Goal: Task Accomplishment & Management: Complete application form

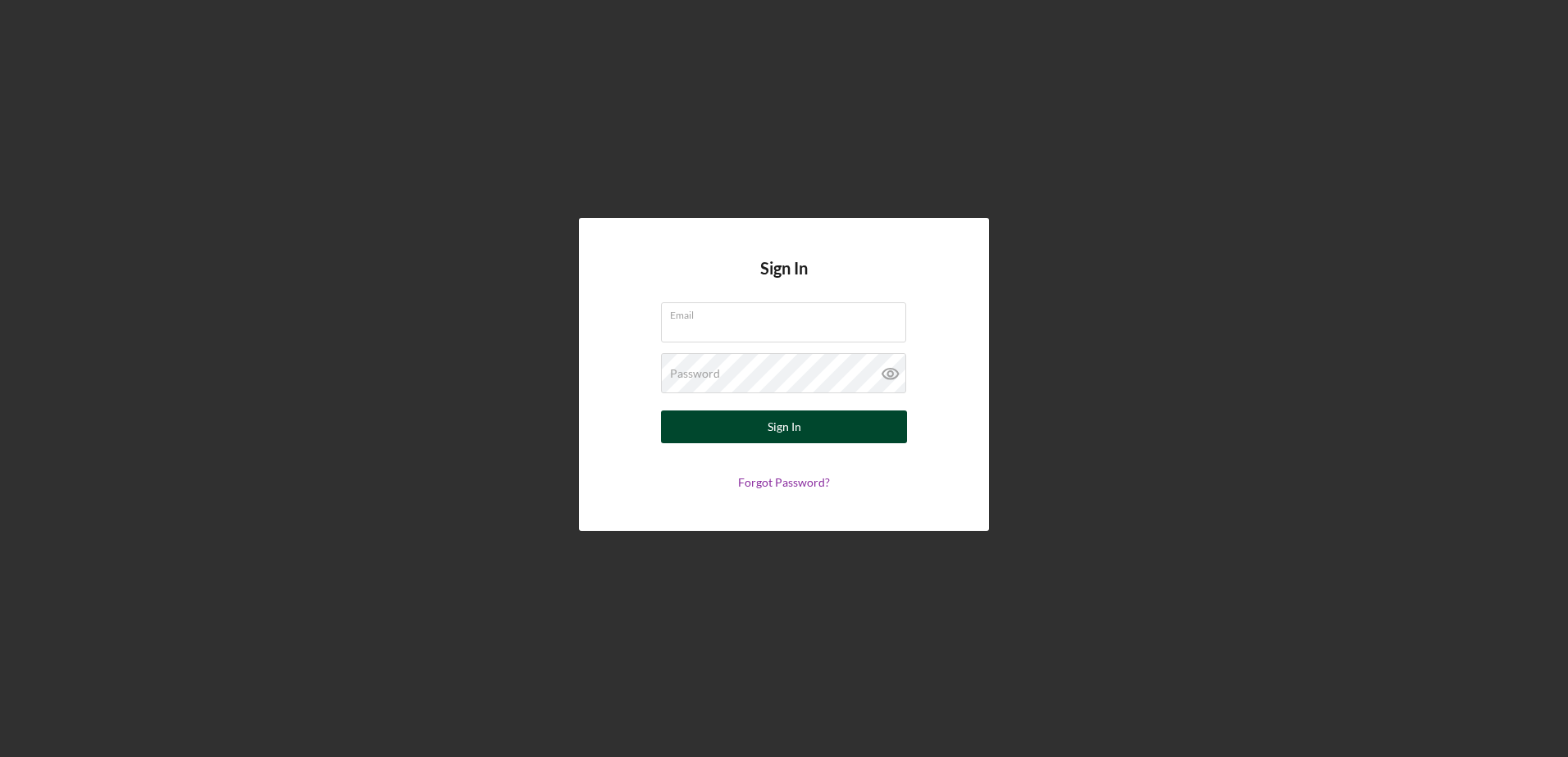
type input "[EMAIL_ADDRESS][DOMAIN_NAME]"
click at [790, 429] on div "Sign In" at bounding box center [784, 427] width 34 height 33
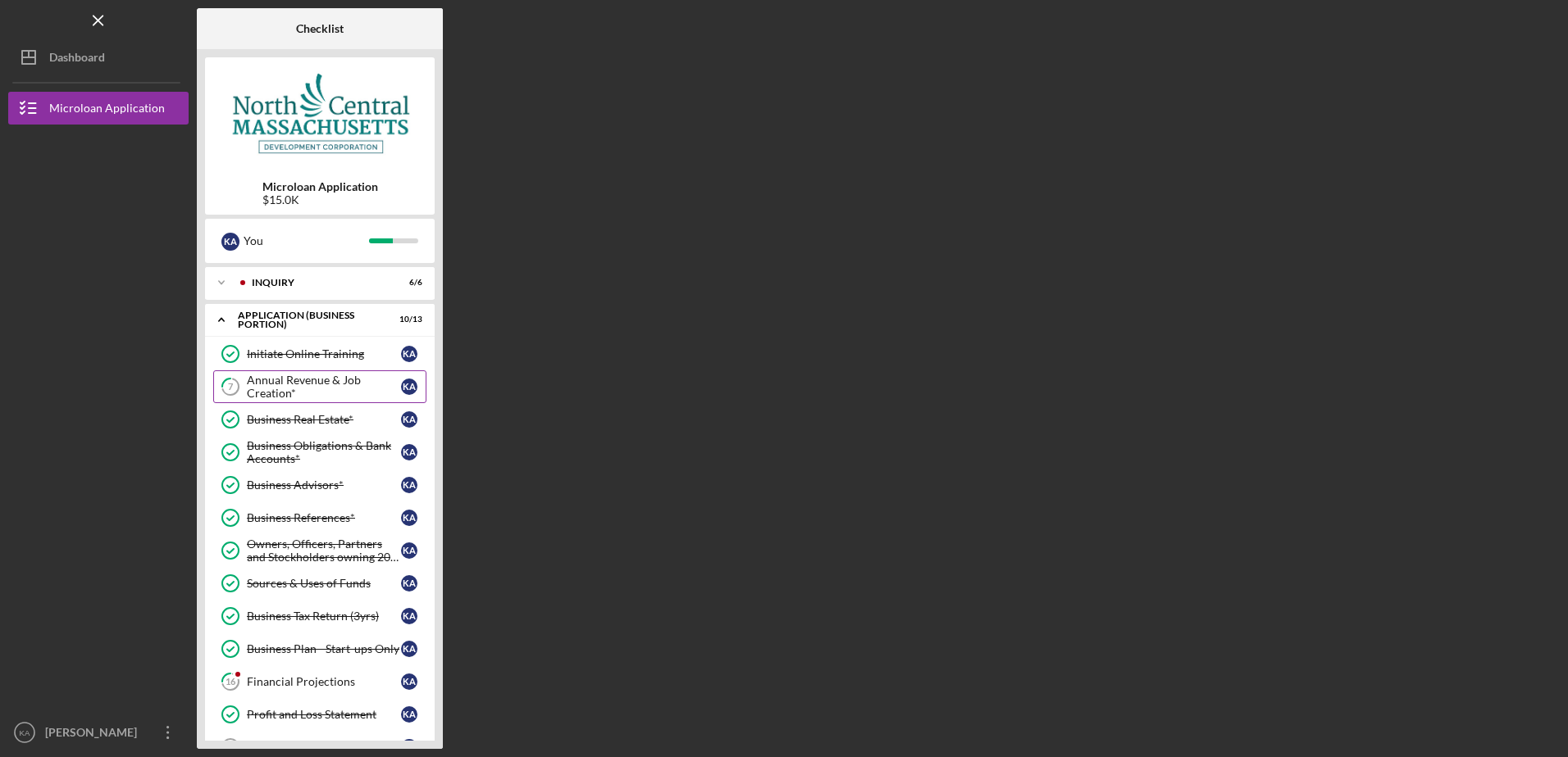
click at [300, 384] on div "Annual Revenue & Job Creation*" at bounding box center [324, 386] width 154 height 26
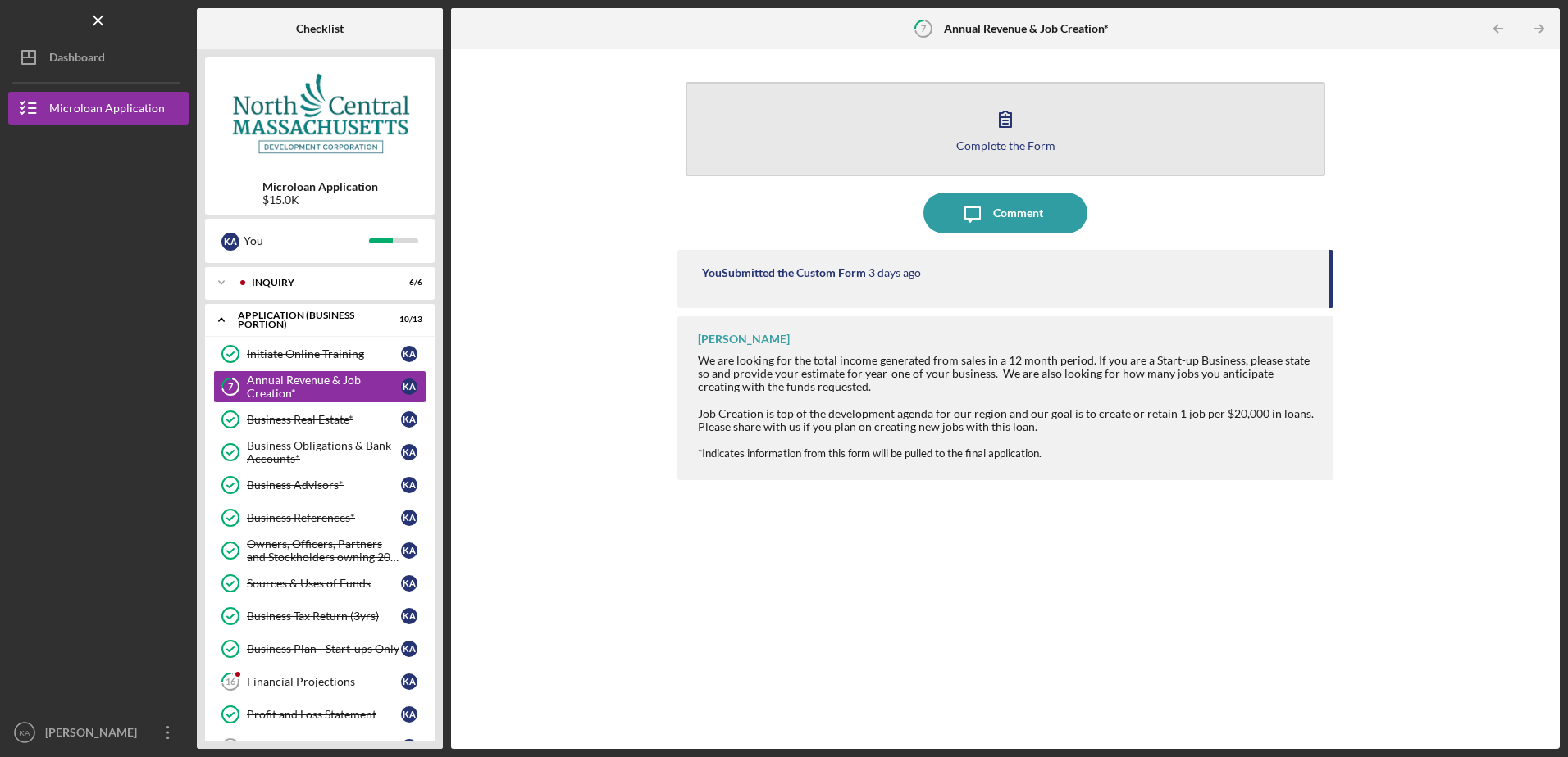
click at [1042, 135] on button "Complete the Form Form" at bounding box center [1004, 129] width 639 height 94
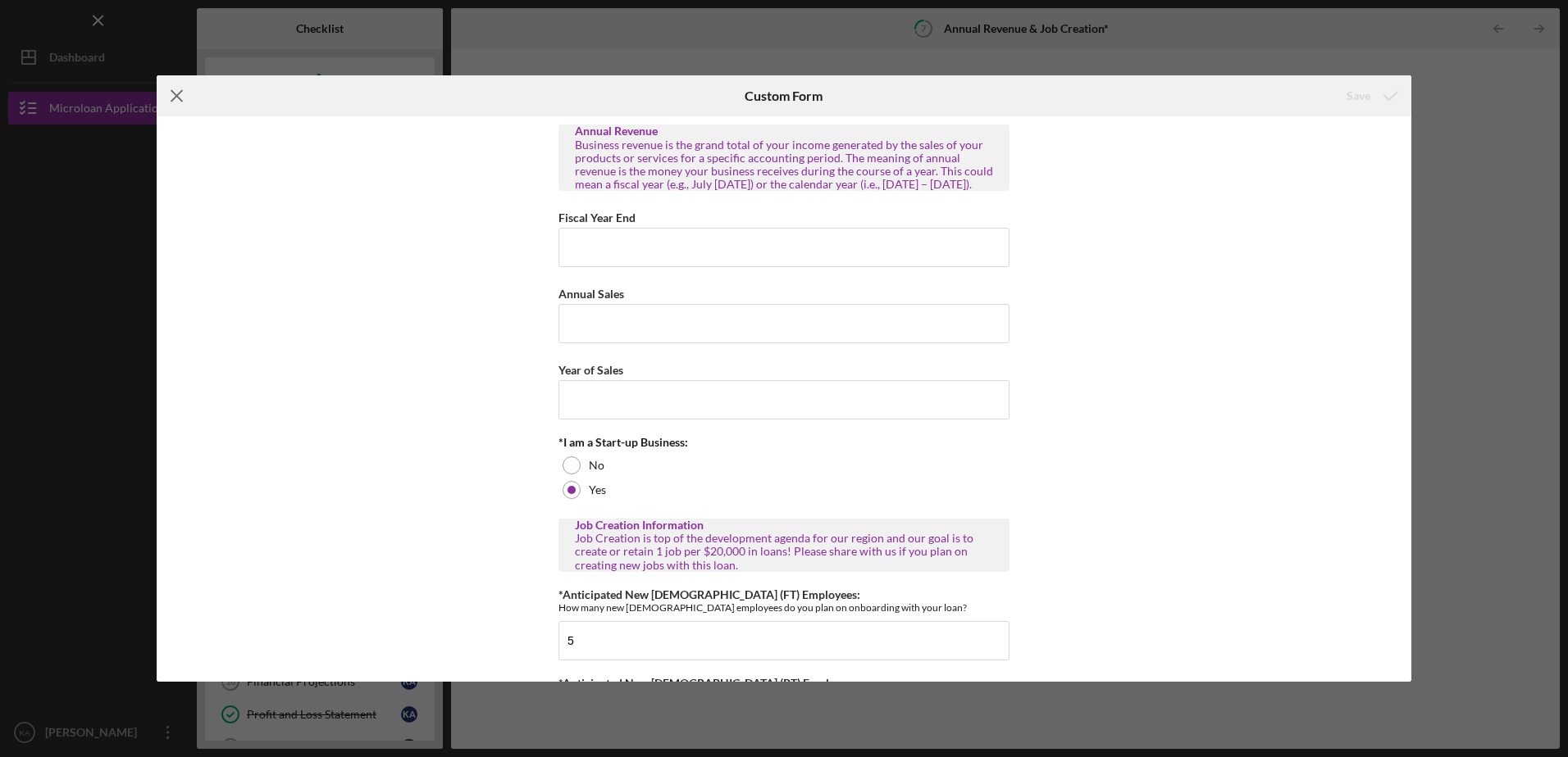
click at [178, 96] on line at bounding box center [176, 95] width 11 height 11
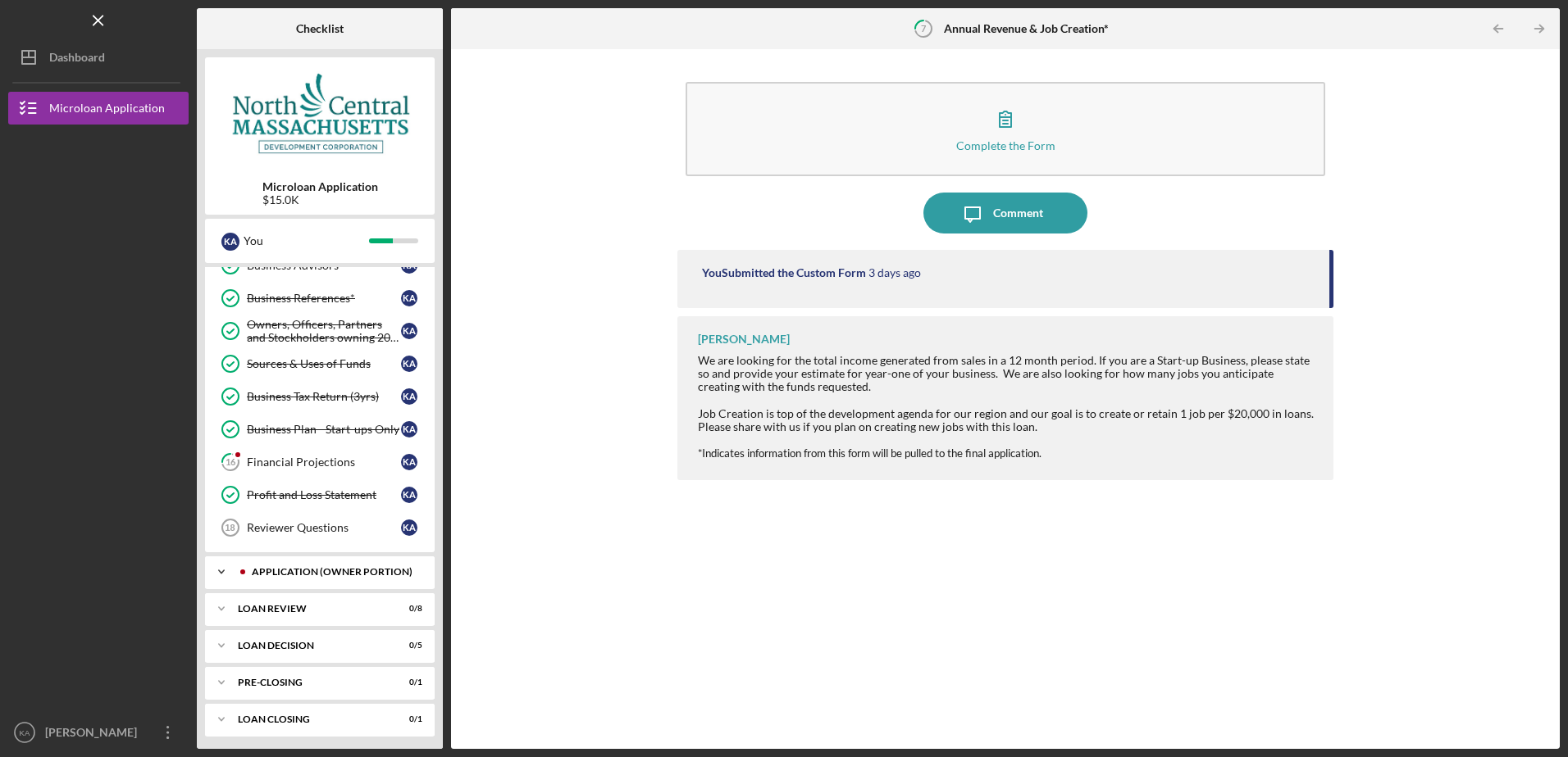
scroll to position [223, 0]
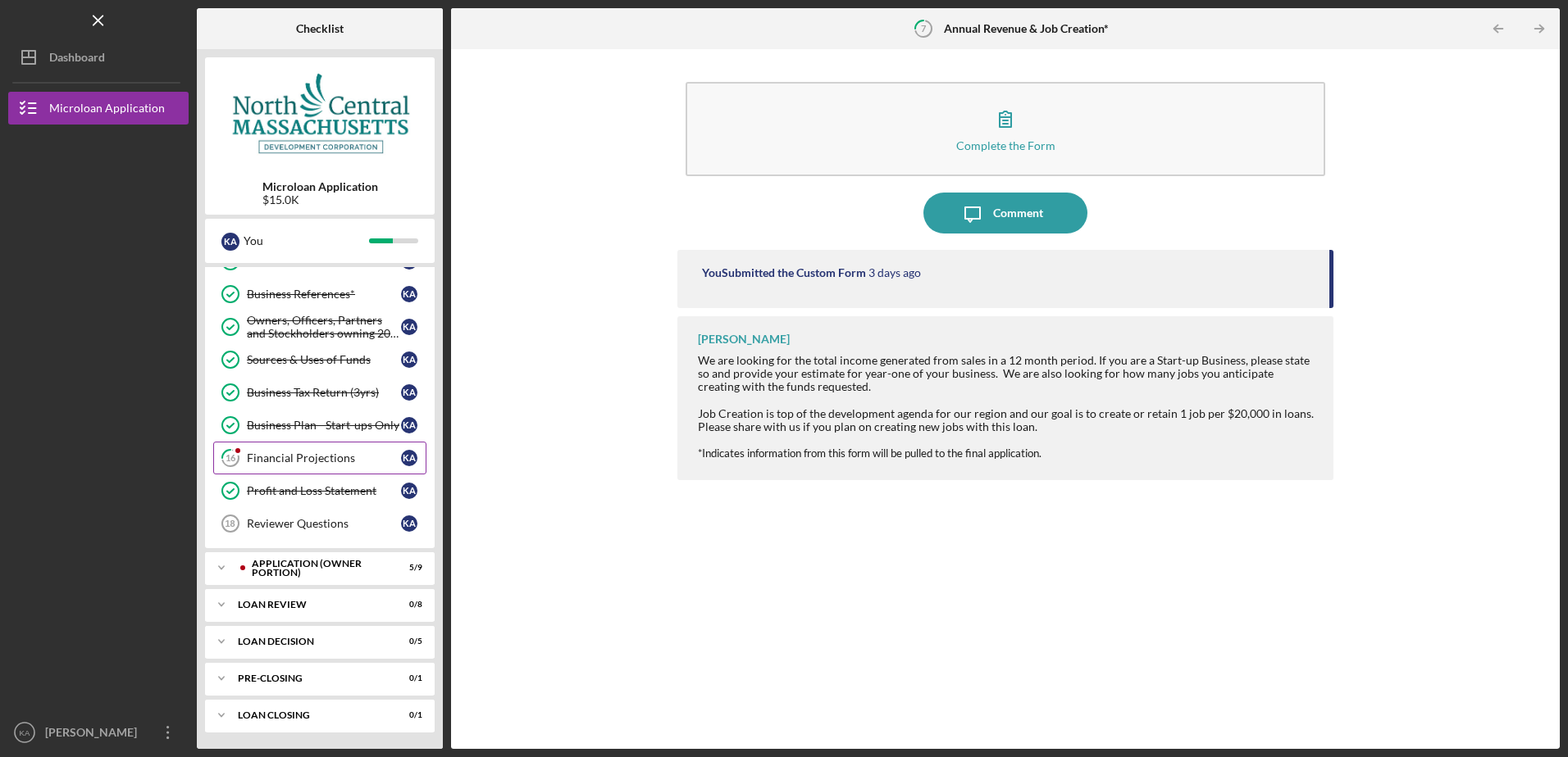
click at [291, 453] on div "Financial Projections" at bounding box center [324, 458] width 154 height 13
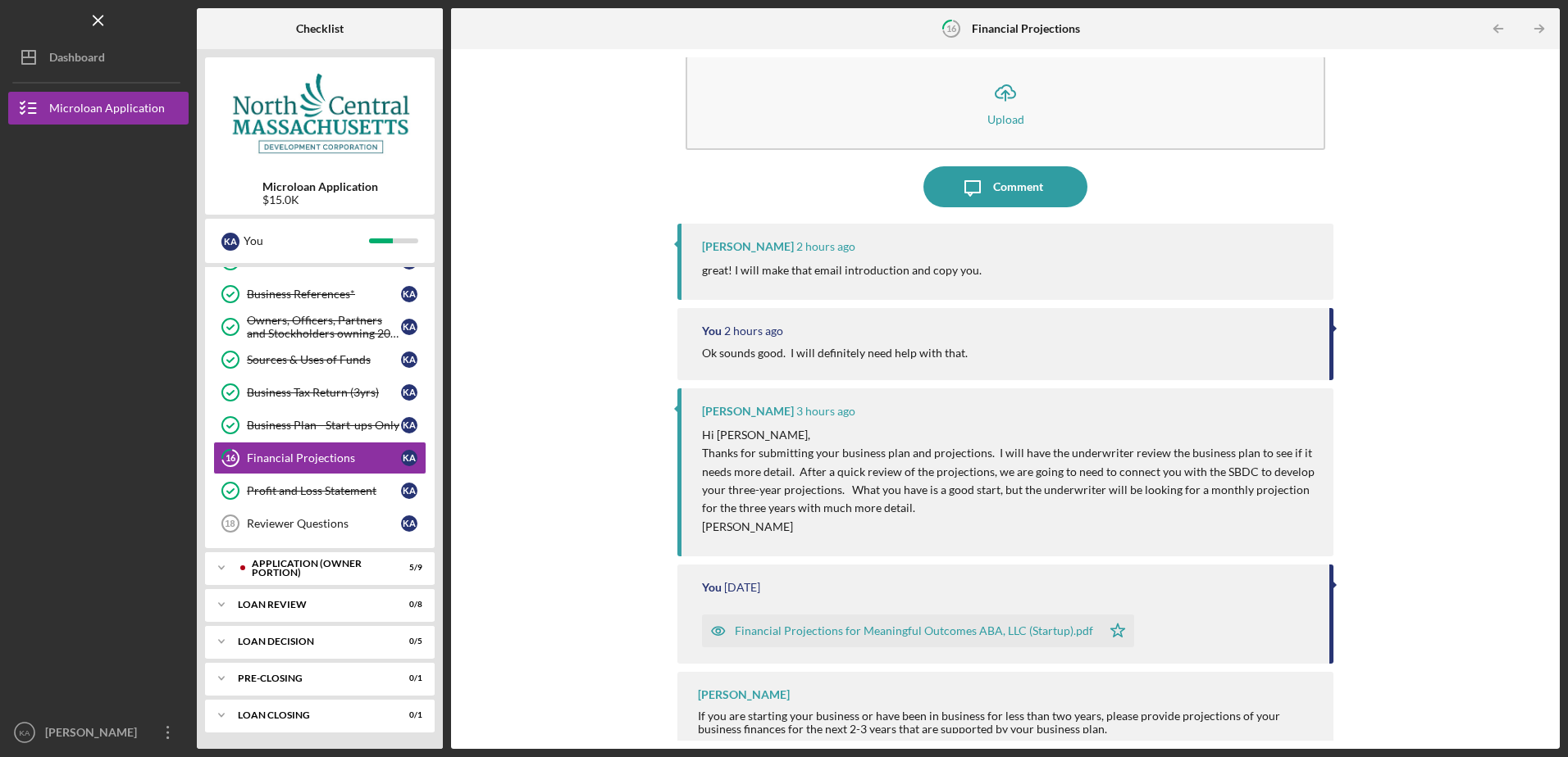
scroll to position [39, 0]
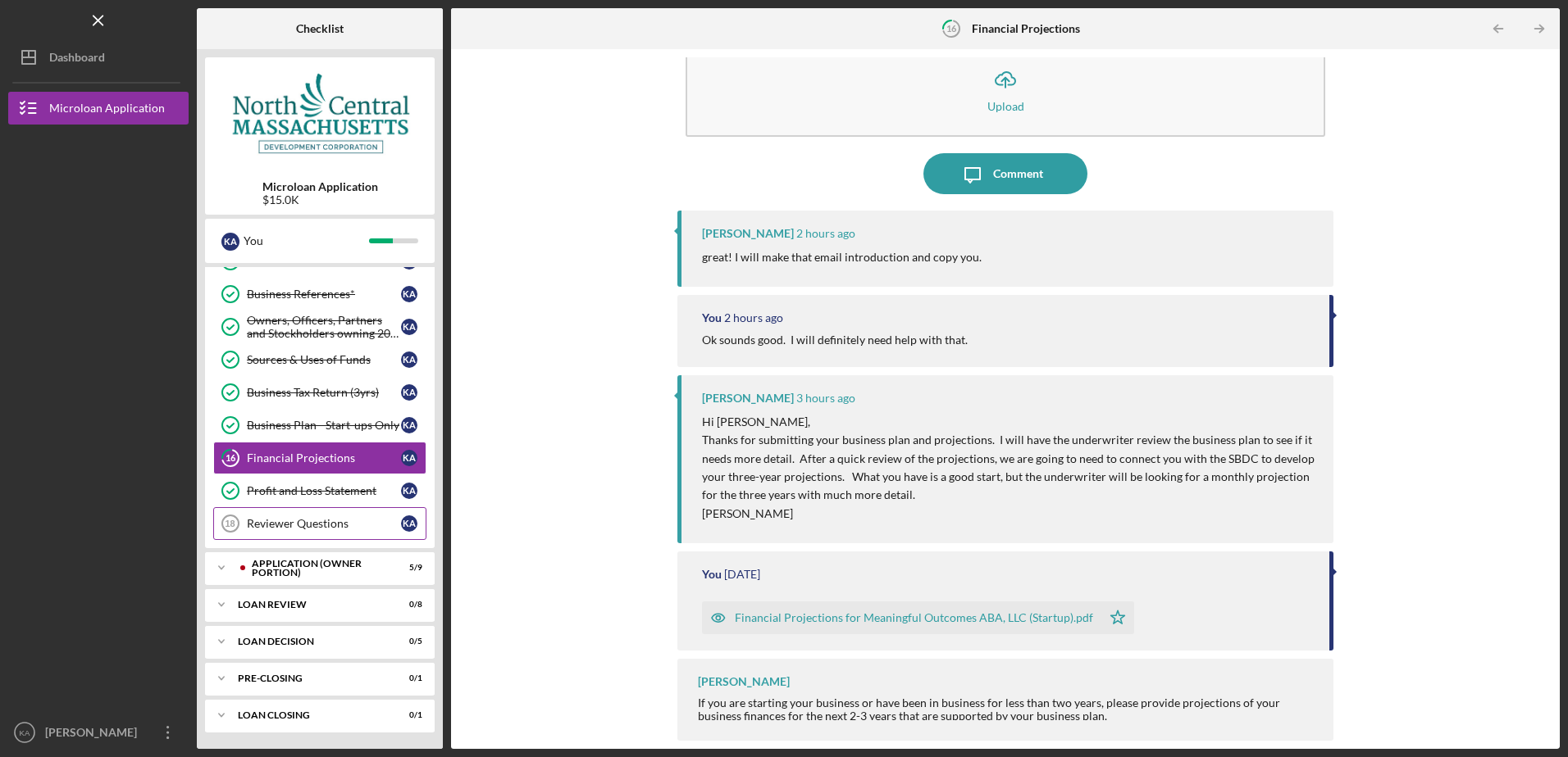
click at [322, 528] on div "Reviewer Questions" at bounding box center [324, 524] width 154 height 13
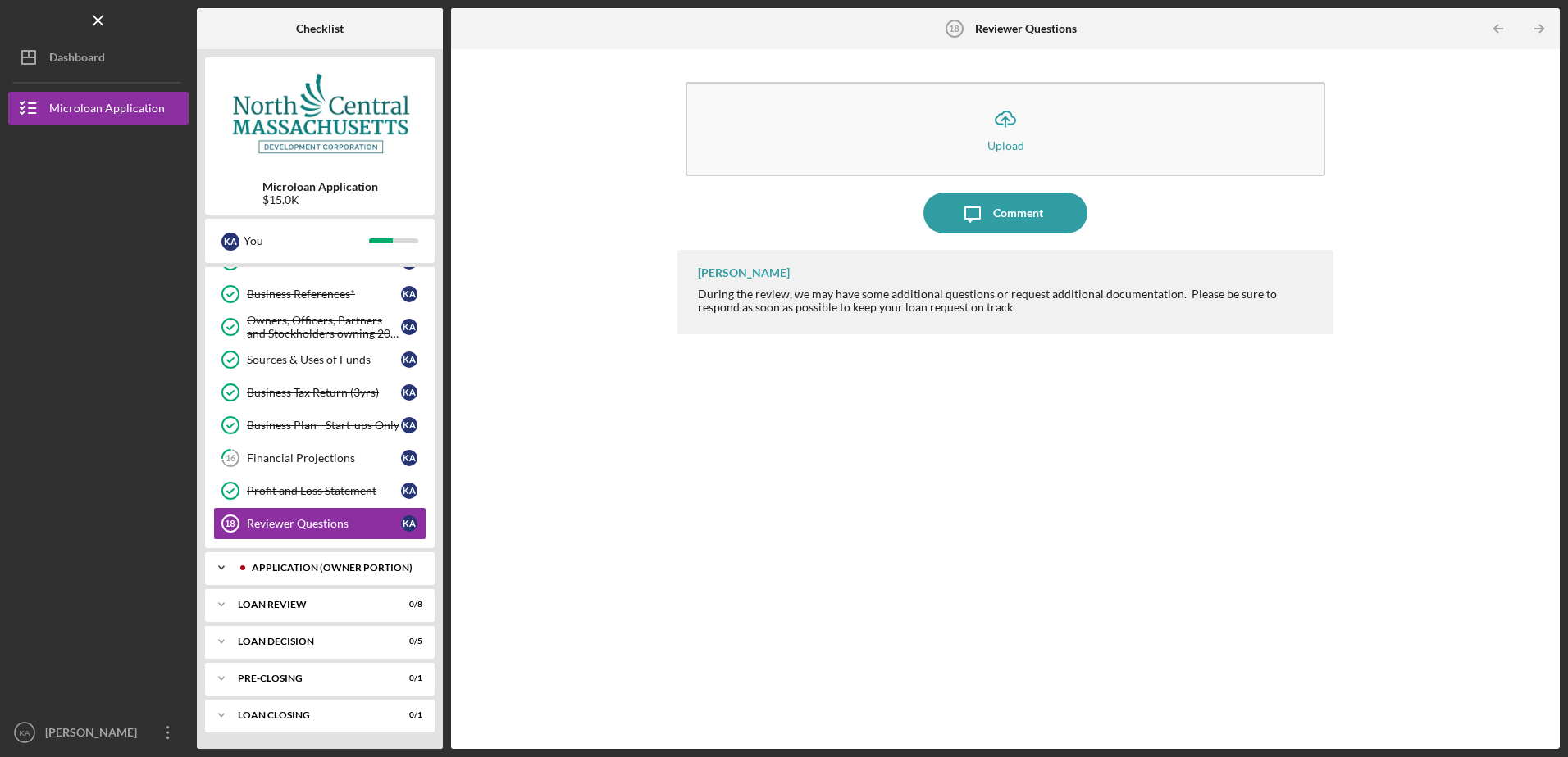
click at [323, 561] on div "Icon/Expander APPLICATION (OWNER PORTION) 5 / 9" at bounding box center [320, 568] width 229 height 33
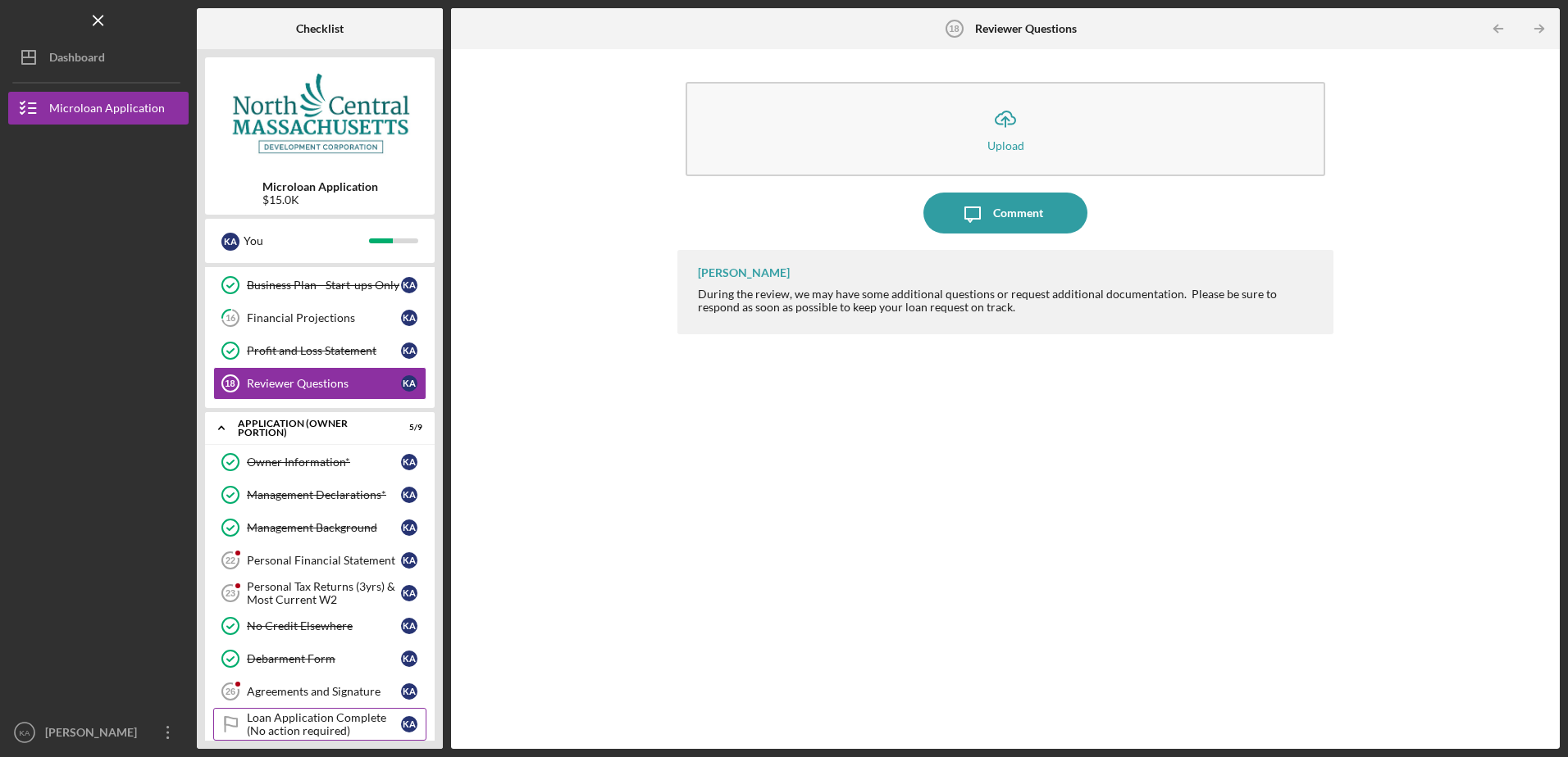
scroll to position [528, 0]
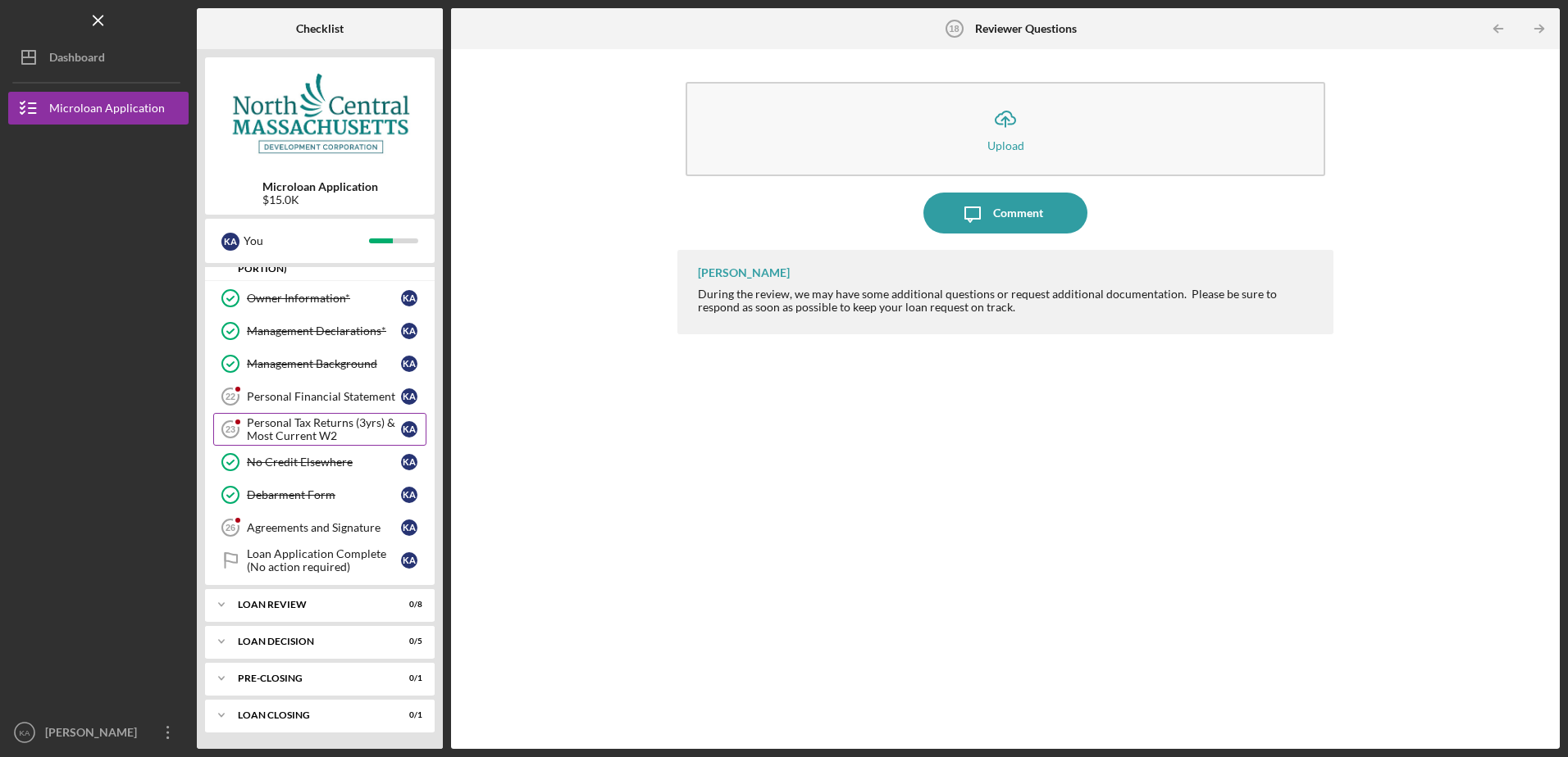
click at [326, 431] on div "Personal Tax Returns (3yrs) & Most Current W2" at bounding box center [324, 429] width 154 height 26
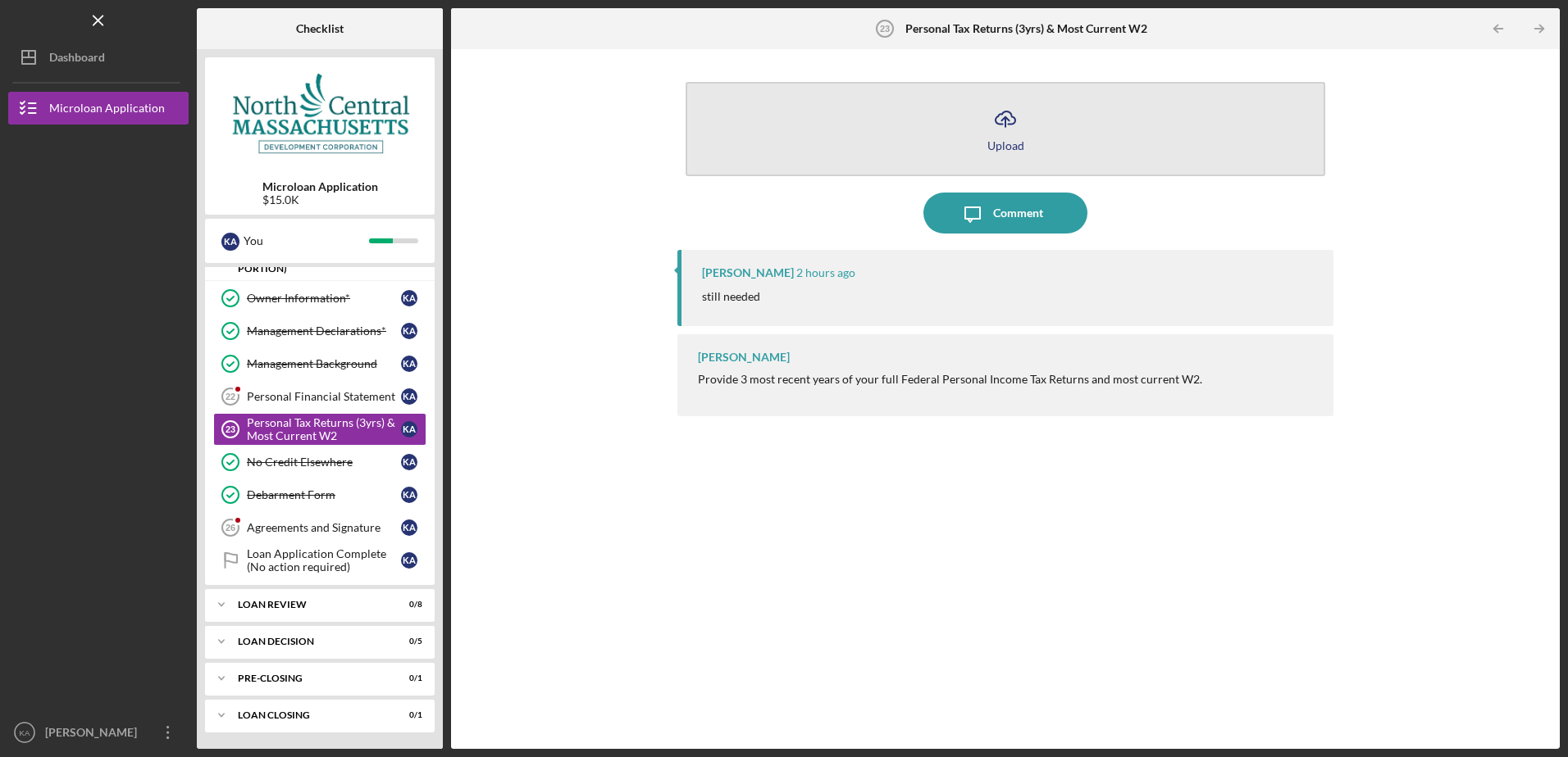
click at [1009, 141] on div "Upload" at bounding box center [1005, 145] width 37 height 13
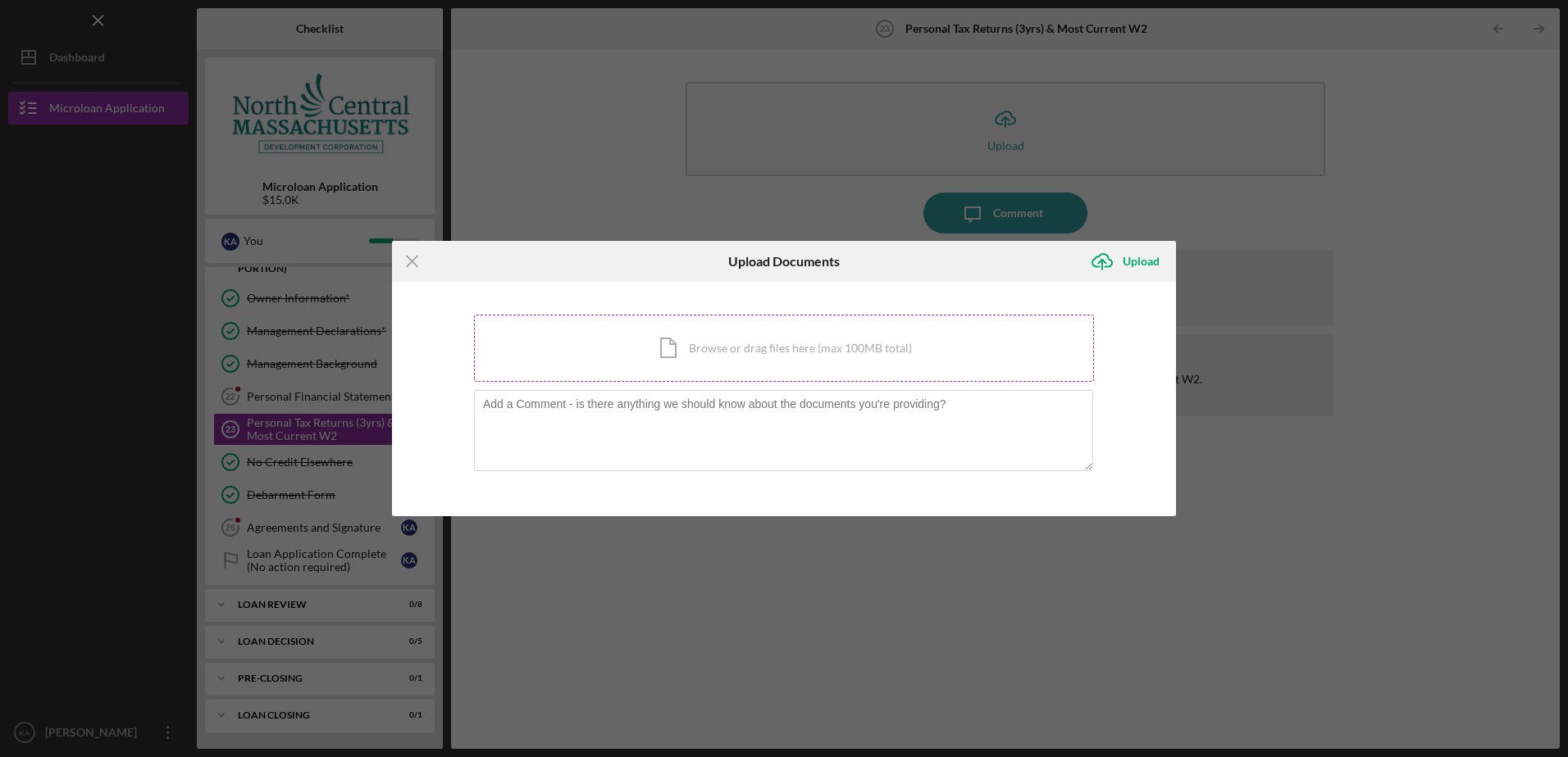
click at [757, 346] on div "Icon/Document Browse or drag files here (max 100MB total) Tap to choose files o…" at bounding box center [784, 349] width 620 height 67
click at [409, 266] on line at bounding box center [412, 261] width 11 height 11
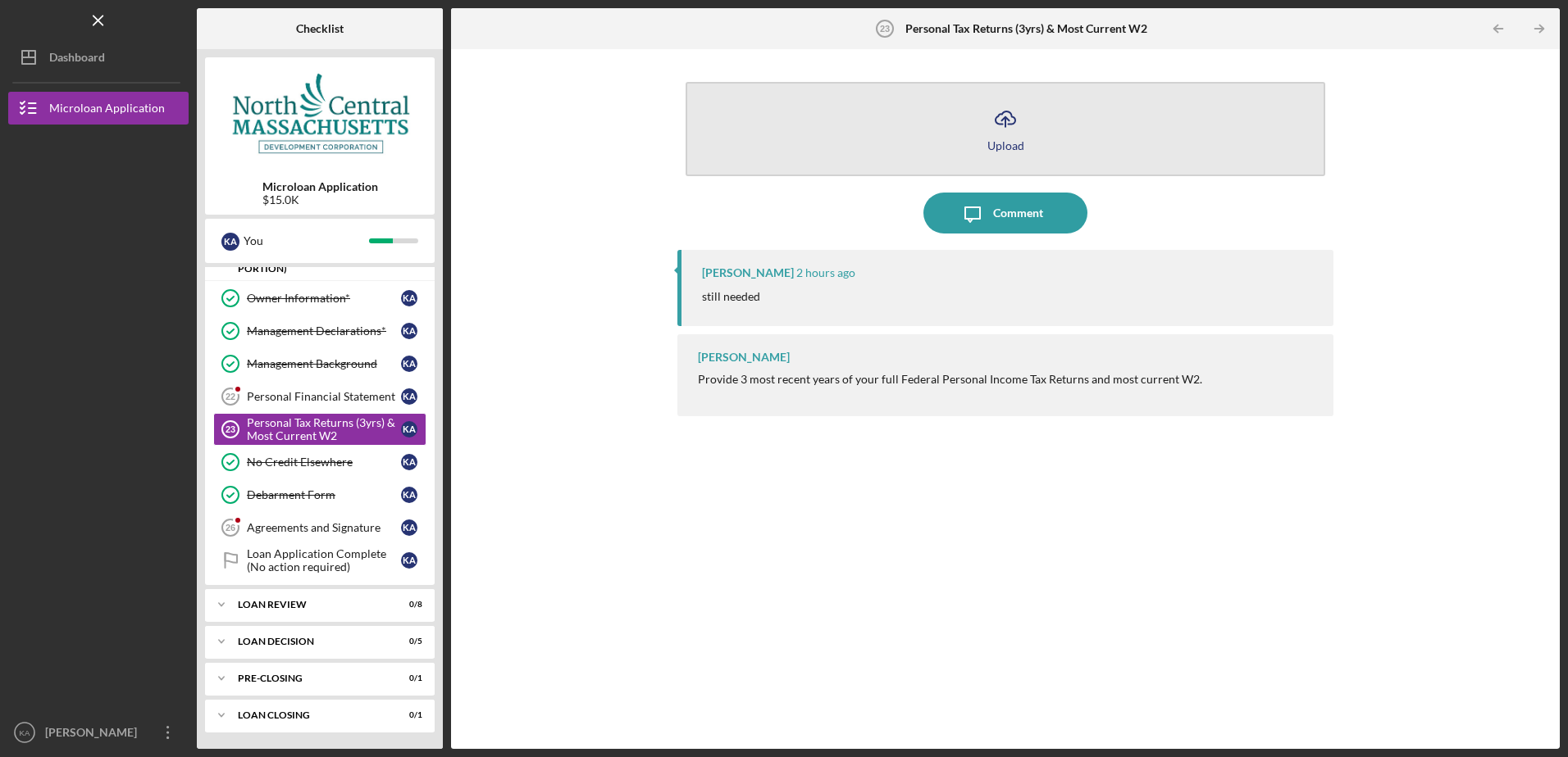
click at [1003, 118] on polyline "button" at bounding box center [1005, 119] width 8 height 4
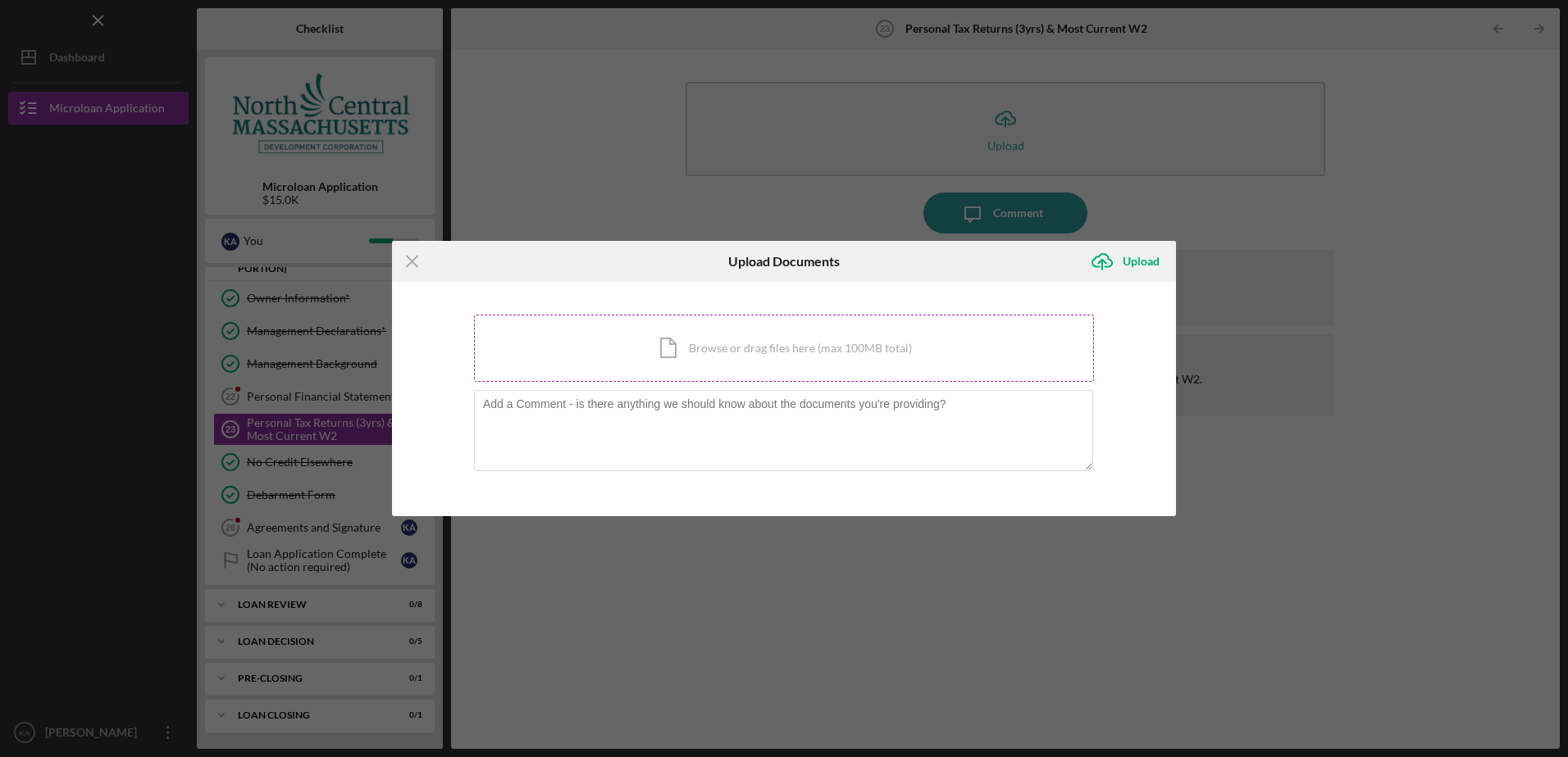
click at [791, 337] on div "Icon/Document Browse or drag files here (max 100MB total) Tap to choose files o…" at bounding box center [784, 349] width 620 height 67
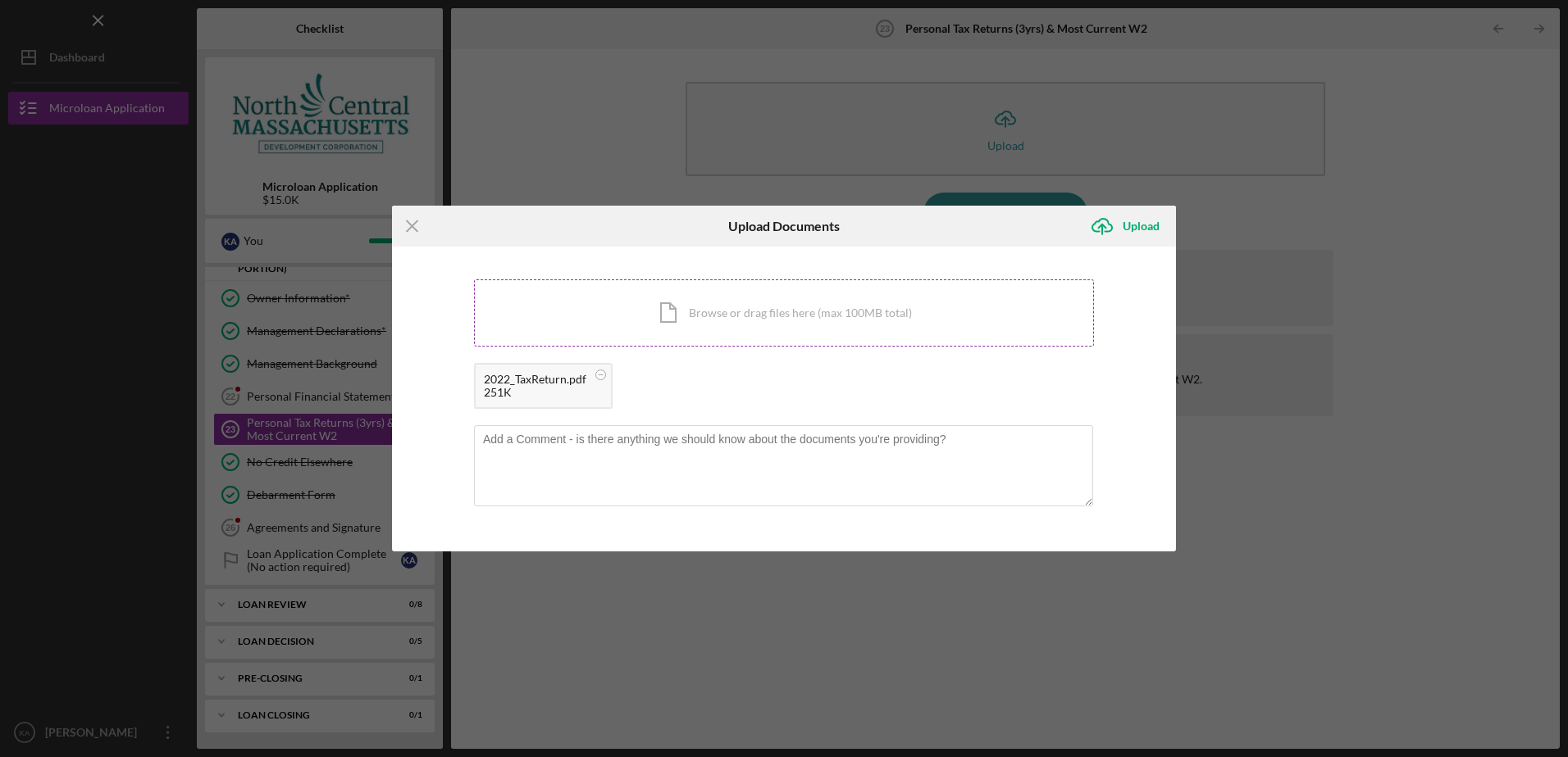
click at [718, 316] on div "Icon/Document Browse or drag files here (max 100MB total) Tap to choose files o…" at bounding box center [784, 313] width 620 height 67
click at [814, 316] on div "Icon/Document Browse or drag files here (max 100MB total) Tap to choose files o…" at bounding box center [784, 313] width 620 height 67
click at [1130, 221] on div "Upload" at bounding box center [1141, 226] width 37 height 33
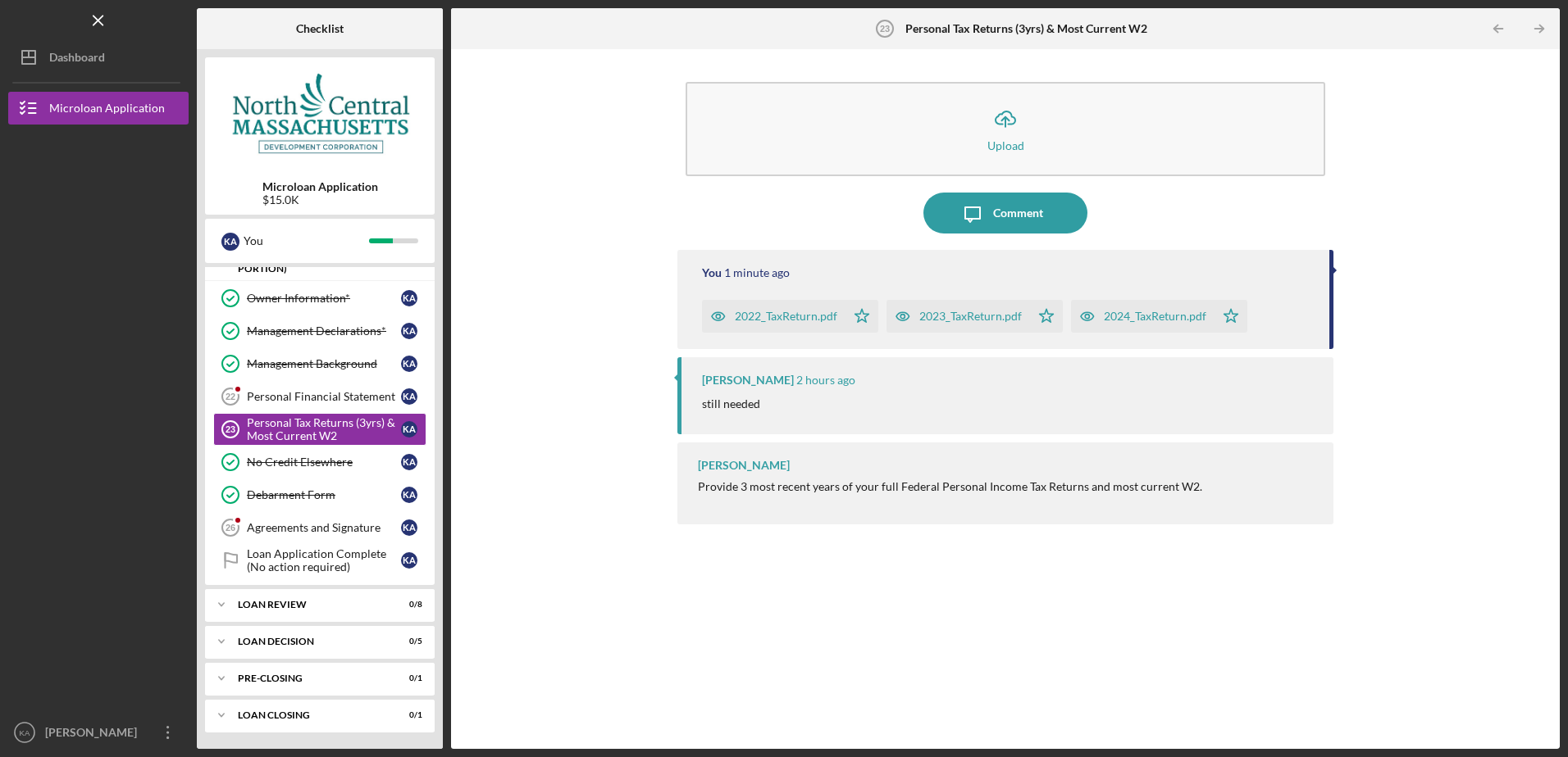
click at [855, 400] on div "still needed" at bounding box center [1008, 404] width 614 height 18
click at [841, 487] on div "Provide 3 most recent years of your full Federal Personal Income Tax Returns an…" at bounding box center [949, 487] width 504 height 13
click at [997, 213] on div "Comment" at bounding box center [1018, 213] width 50 height 41
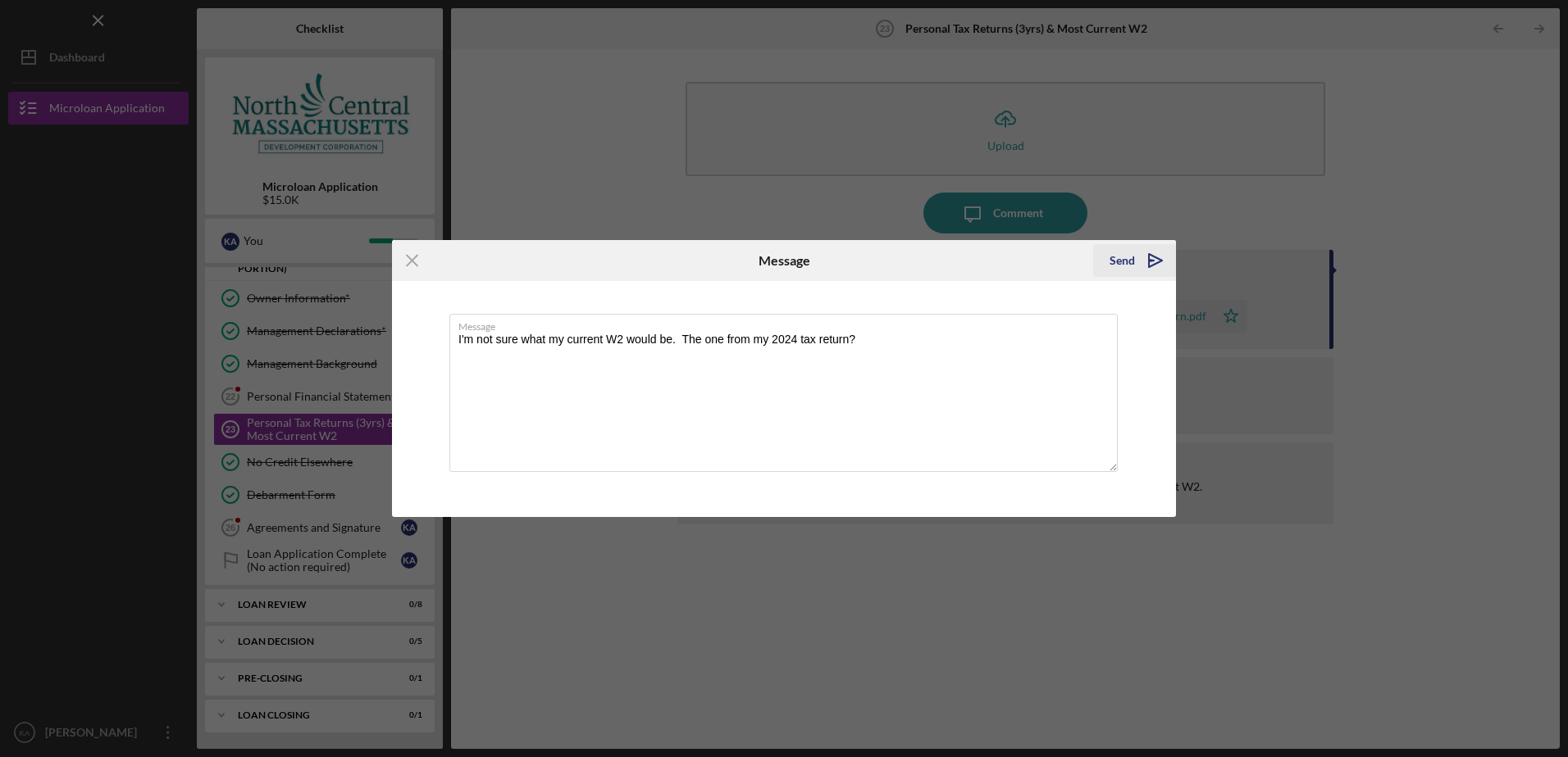
type textarea "I'm not sure what my current W2 would be. The one from my 2024 tax return?"
click at [1129, 255] on div "Send" at bounding box center [1122, 261] width 25 height 33
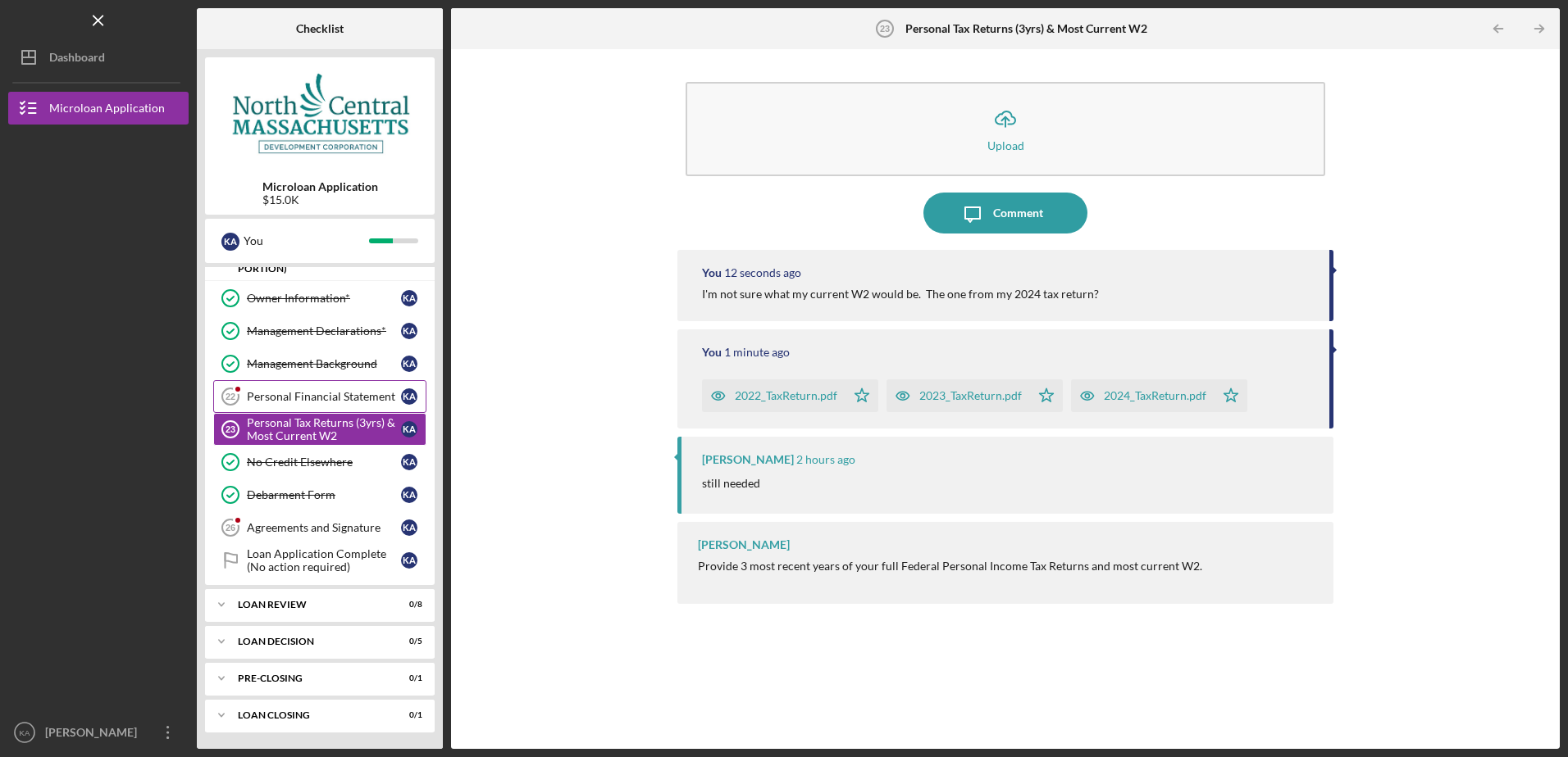
click at [333, 399] on div "Personal Financial Statement" at bounding box center [324, 397] width 154 height 13
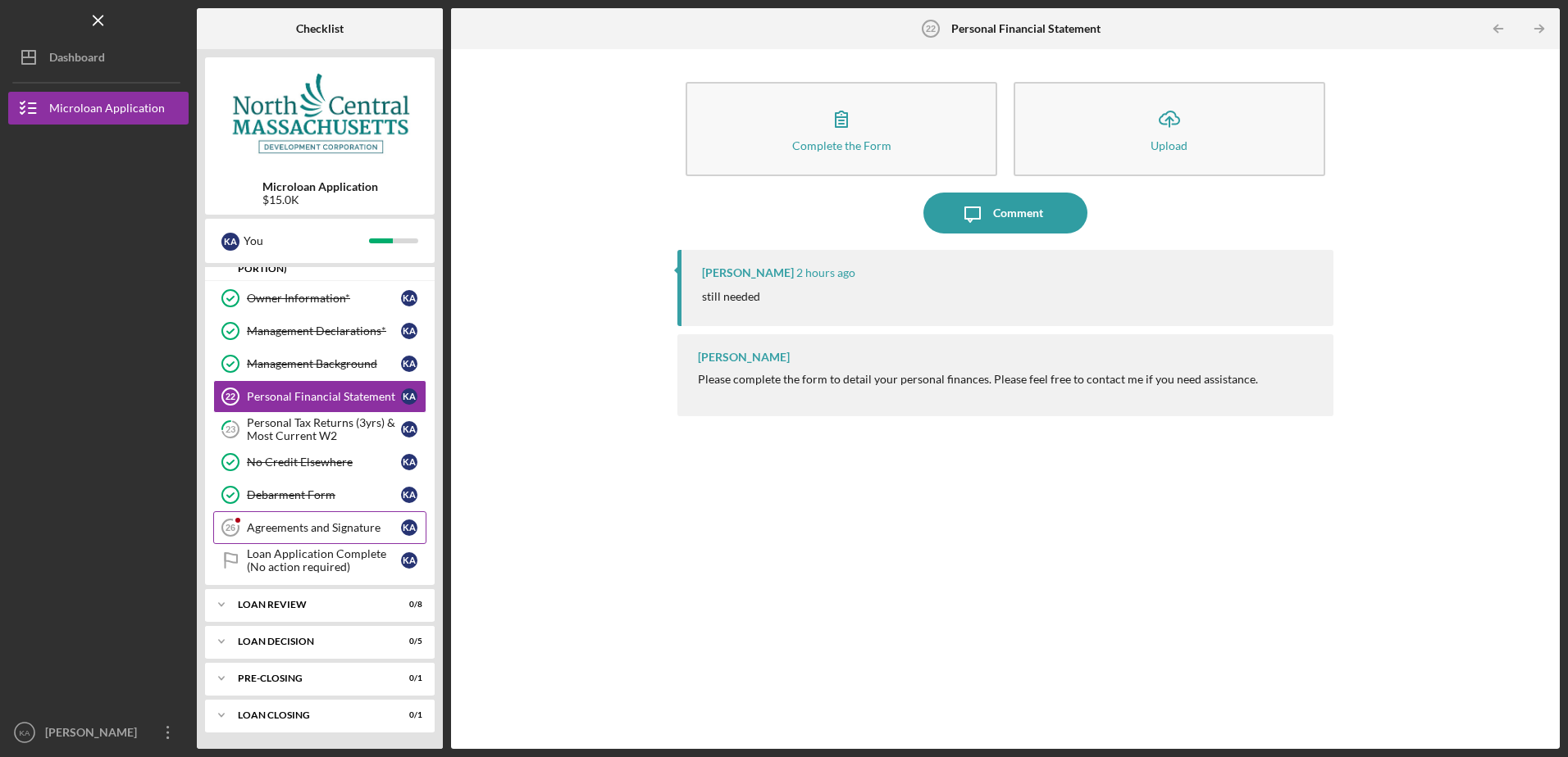
click at [310, 521] on div "Agreements and Signature" at bounding box center [324, 528] width 154 height 13
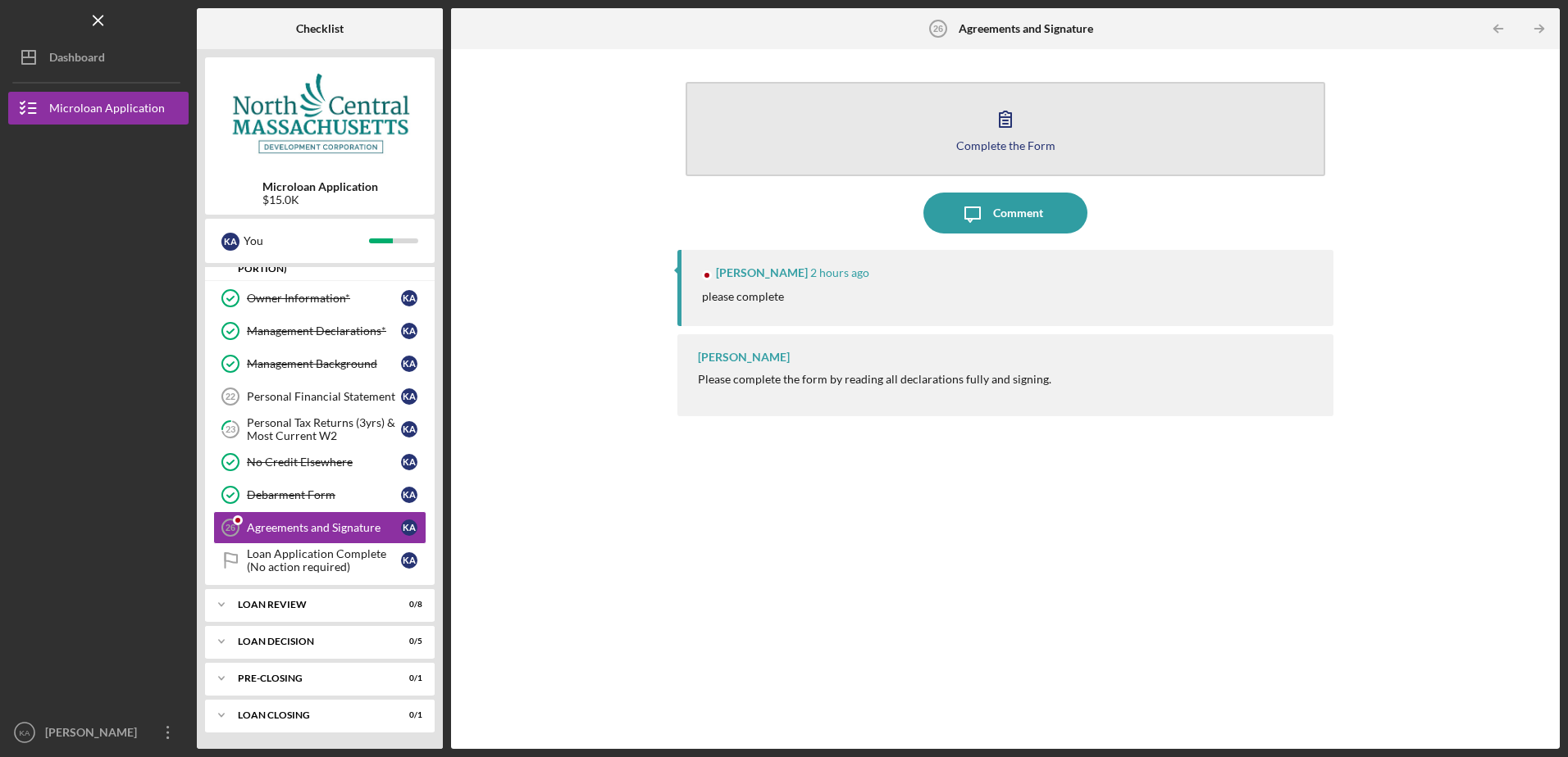
click at [1009, 129] on icon "button" at bounding box center [1005, 118] width 41 height 41
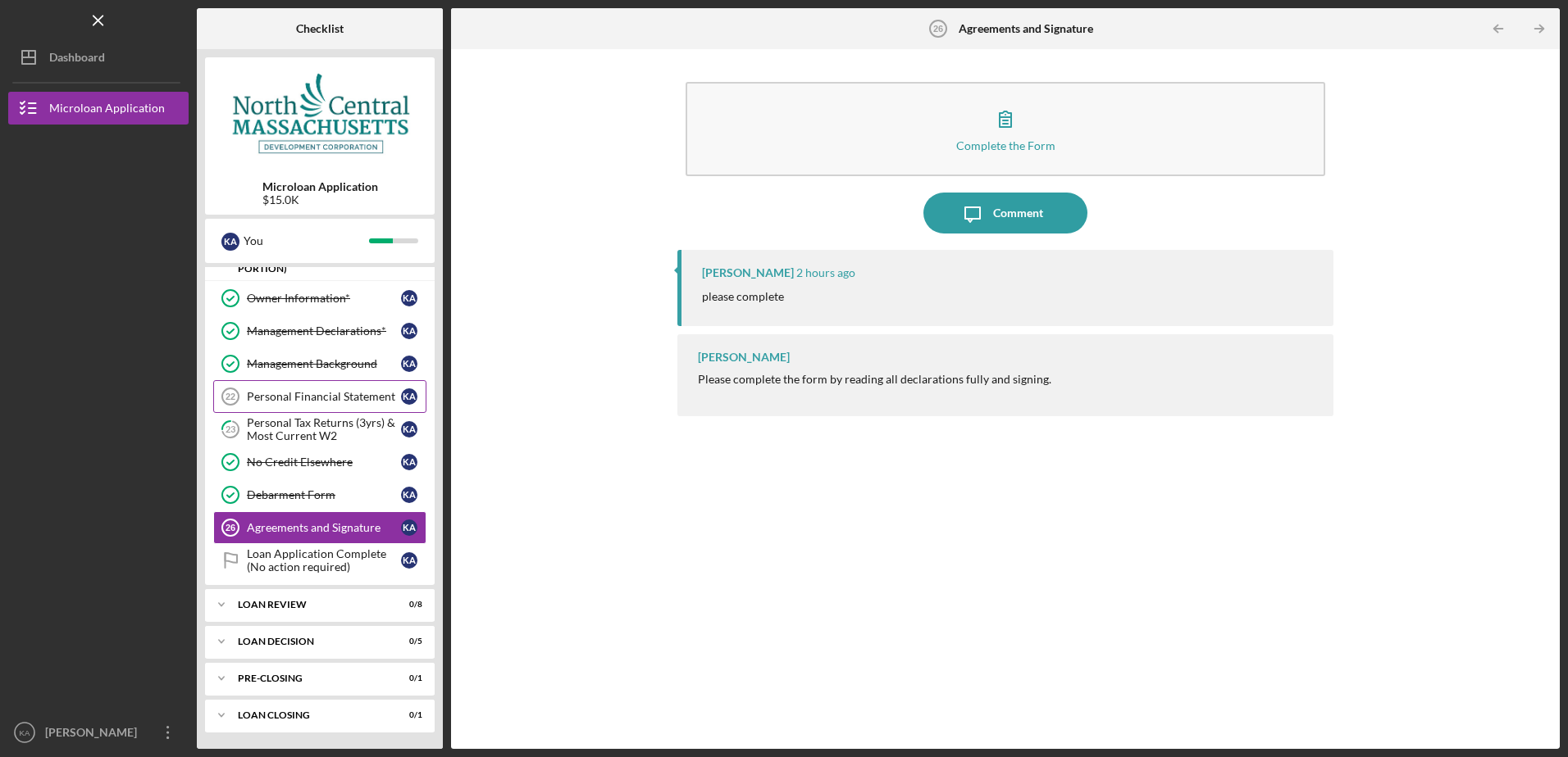
click at [272, 394] on div "Personal Financial Statement" at bounding box center [324, 397] width 154 height 13
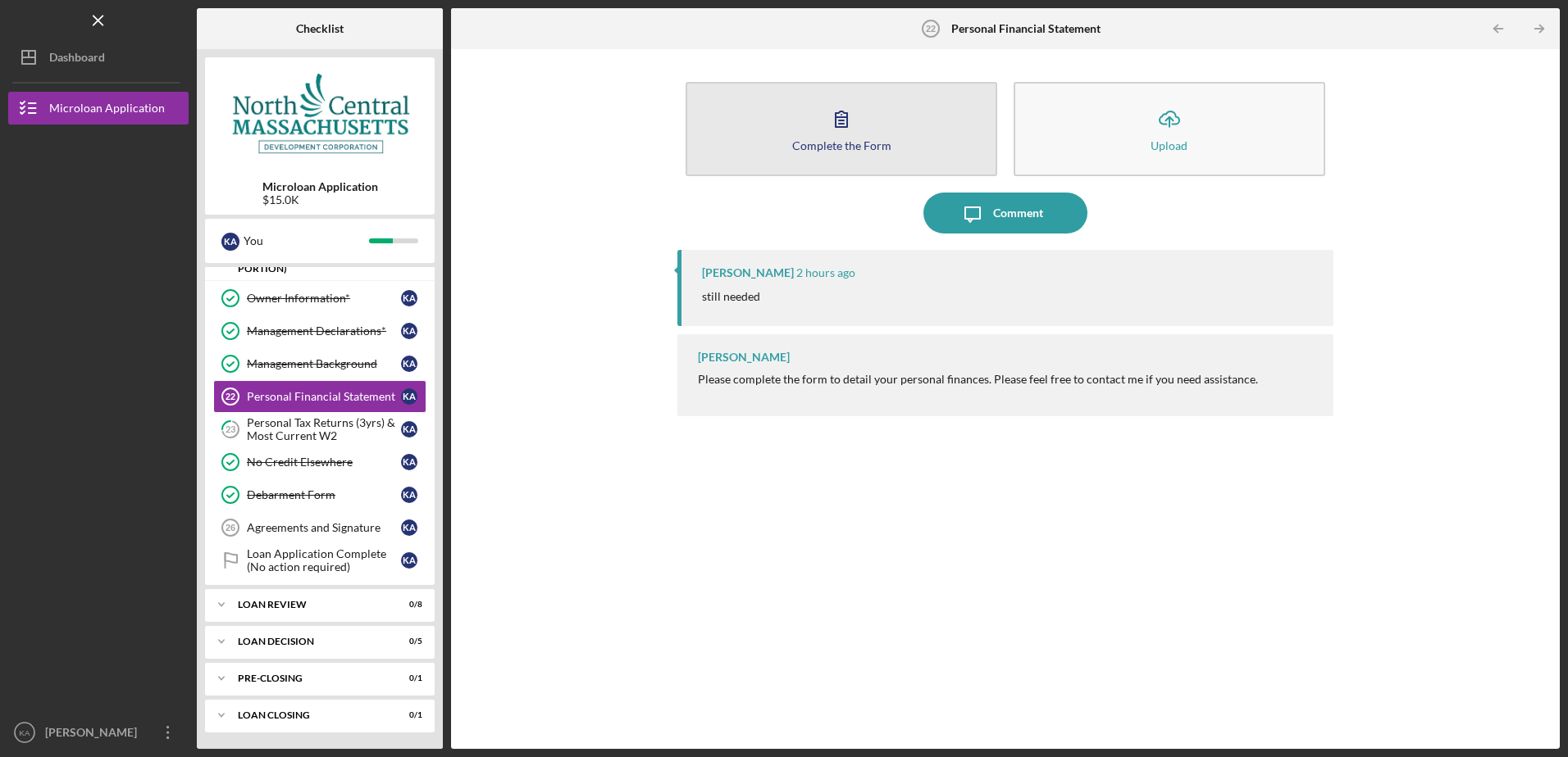
click at [831, 126] on icon "button" at bounding box center [841, 118] width 41 height 41
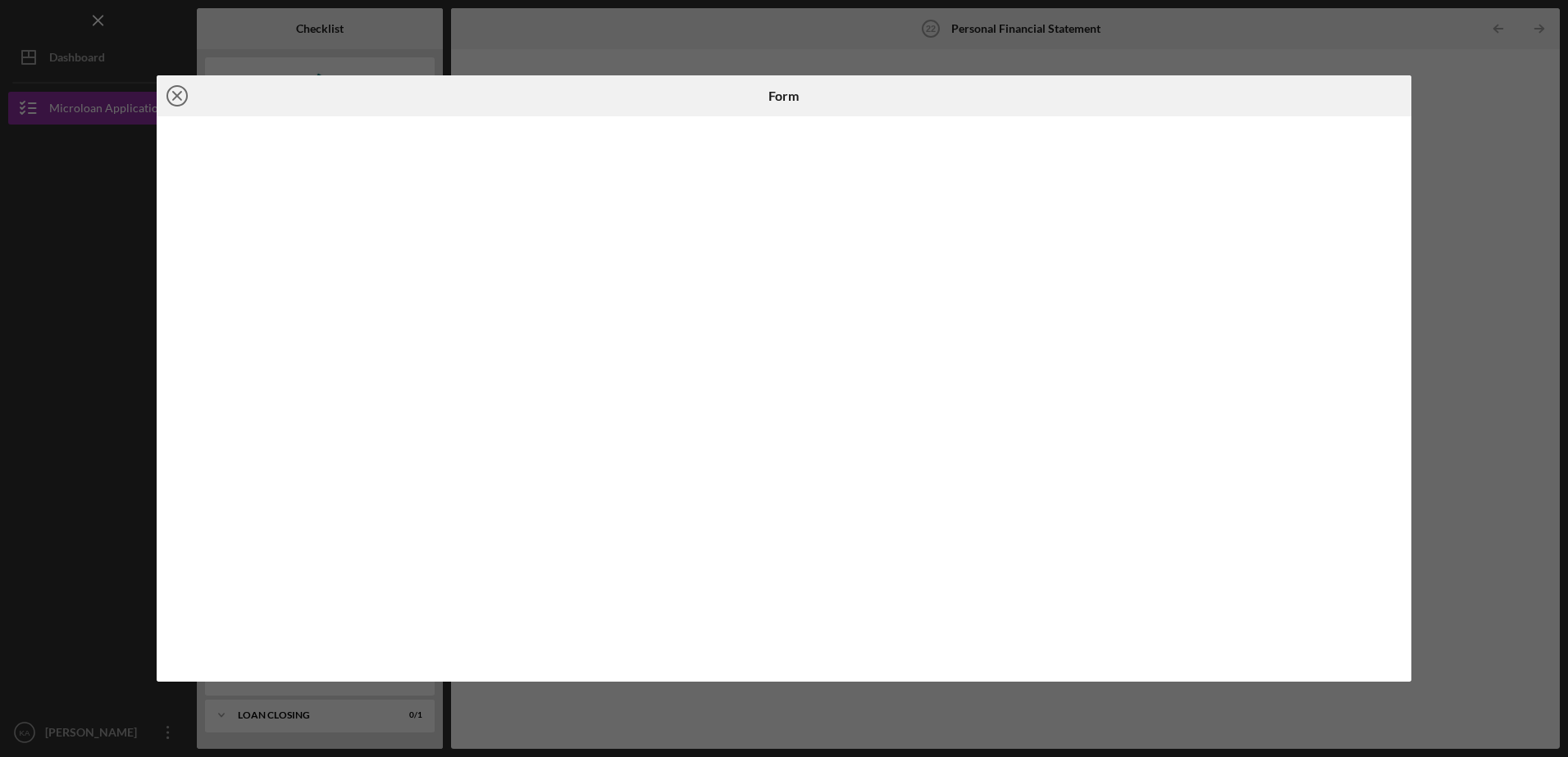
click at [173, 90] on icon "Icon/Close" at bounding box center [177, 95] width 41 height 41
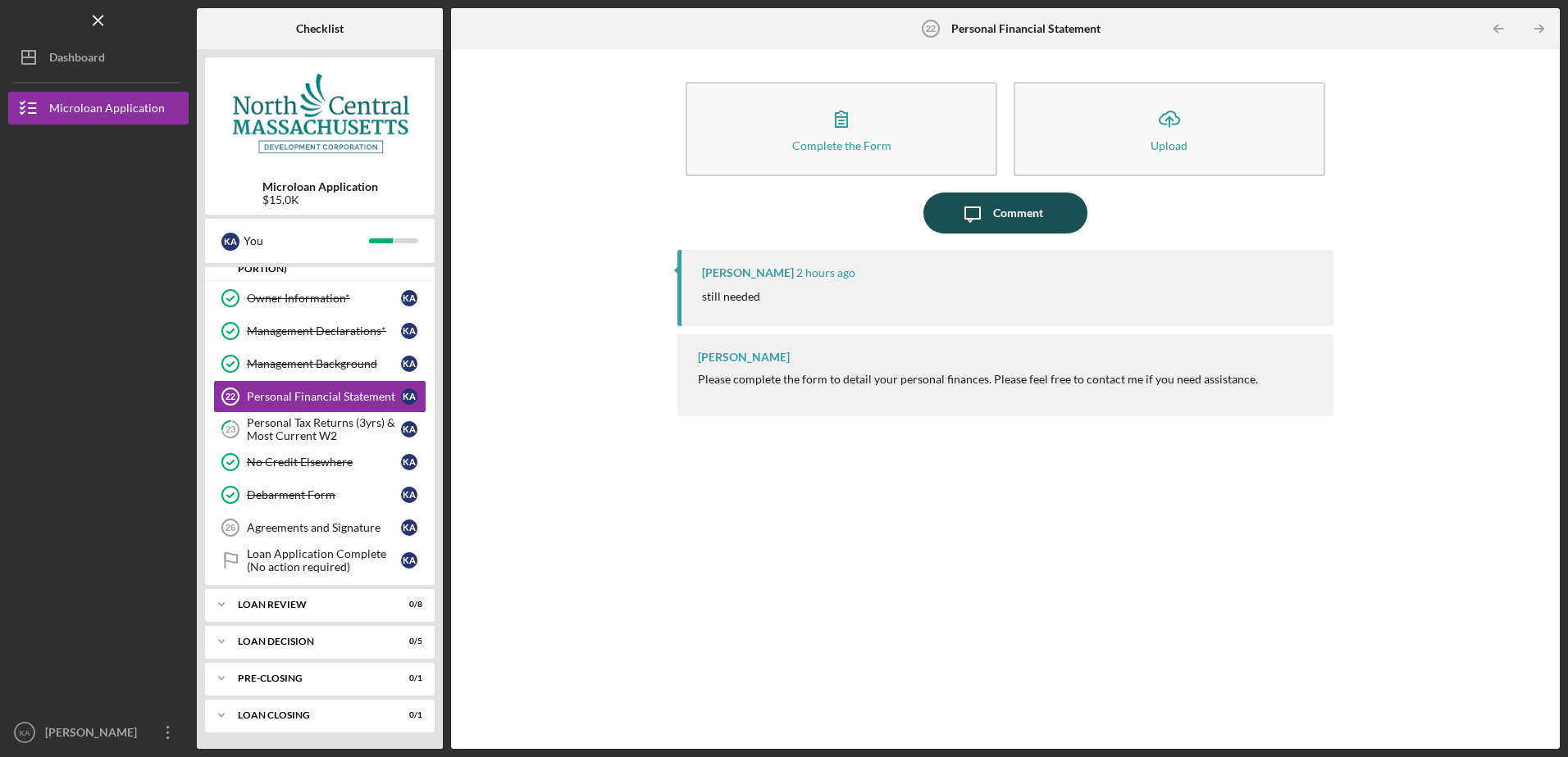
click at [1030, 206] on div "Comment" at bounding box center [1018, 213] width 50 height 41
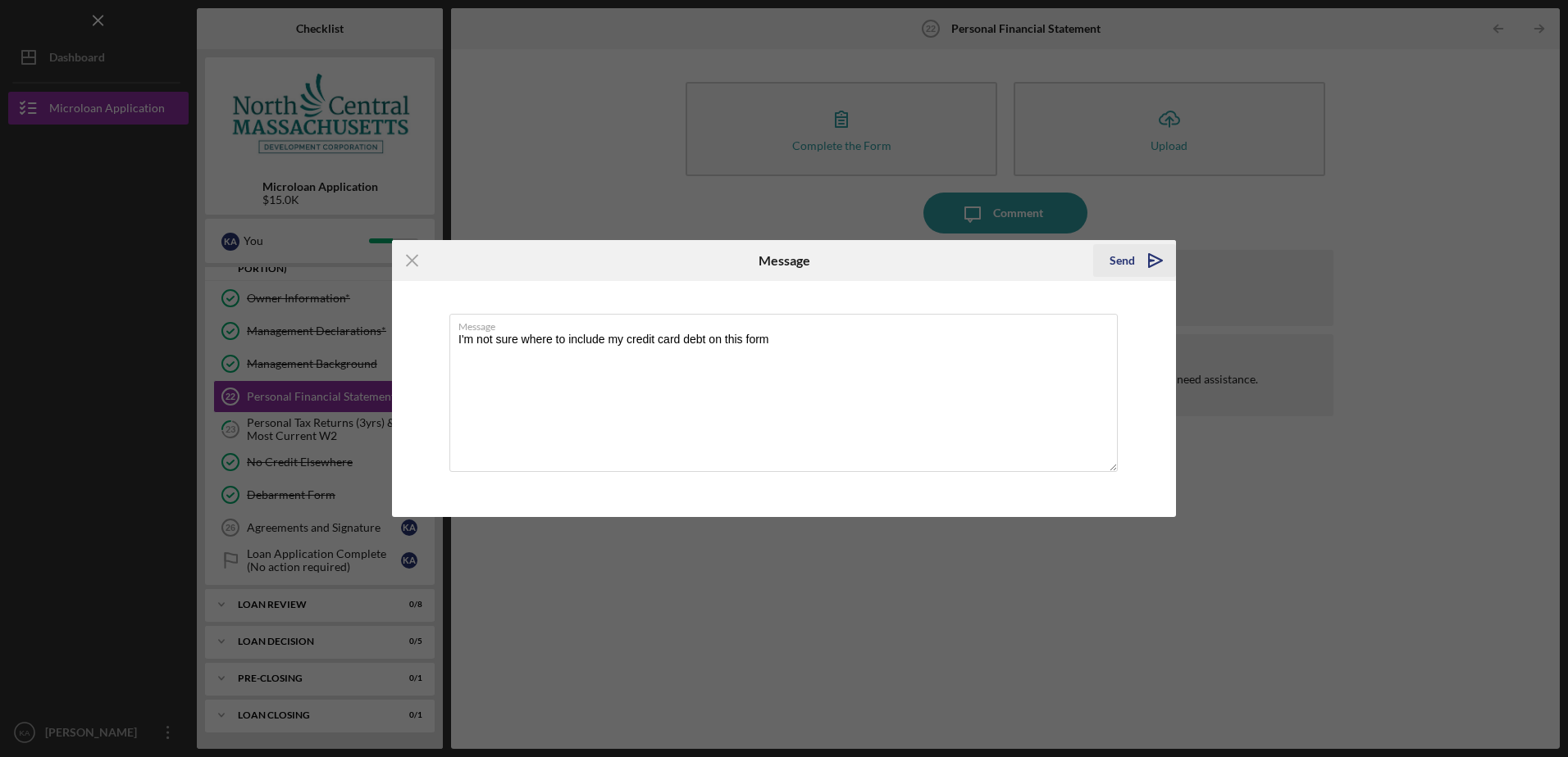
type textarea "I'm not sure where to include my credit card debt on this form"
click at [1113, 257] on div "Send" at bounding box center [1122, 261] width 25 height 33
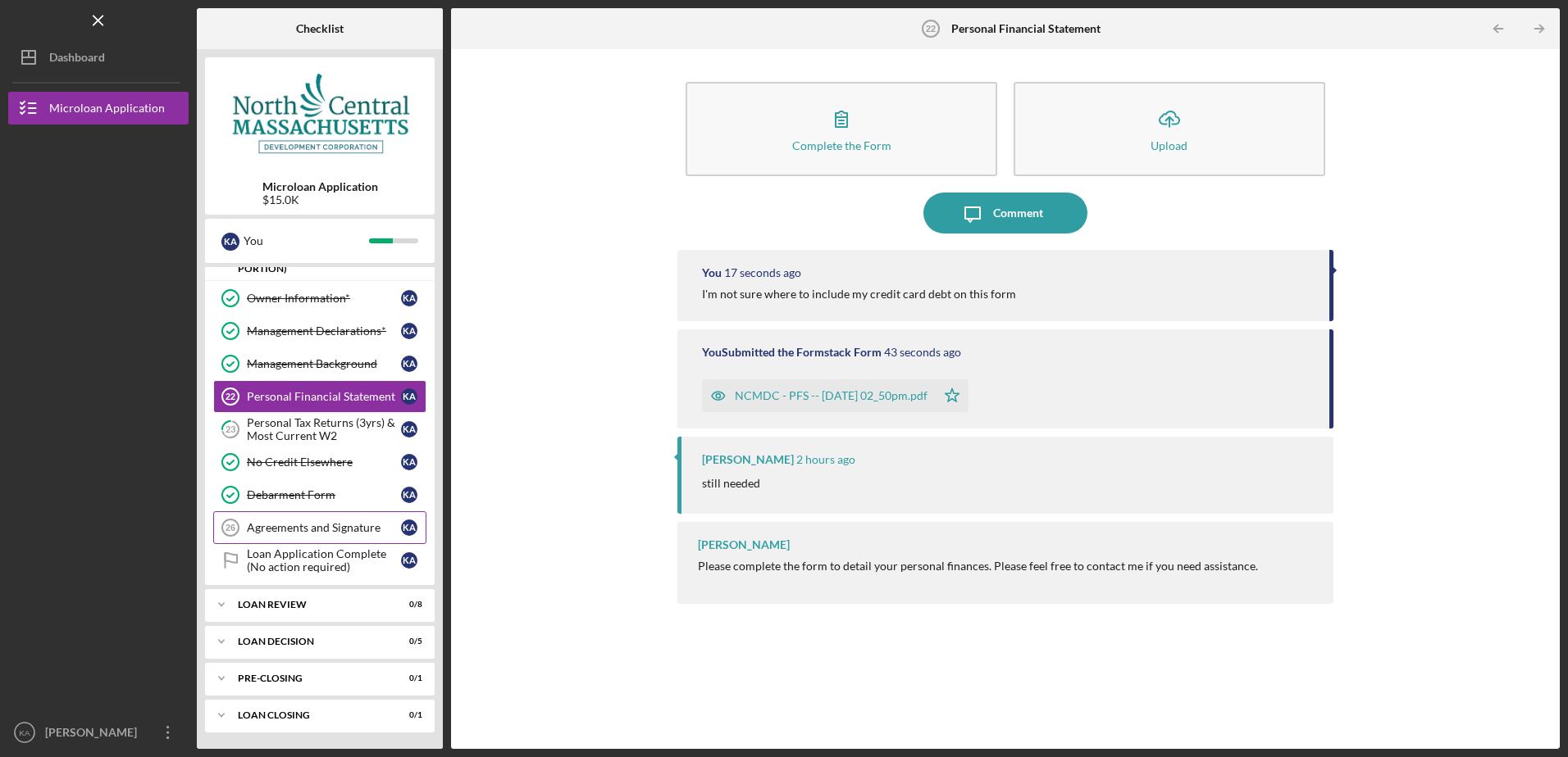
click at [314, 519] on link "Agreements and Signature 26 Agreements and Signature K A" at bounding box center [319, 528] width 213 height 33
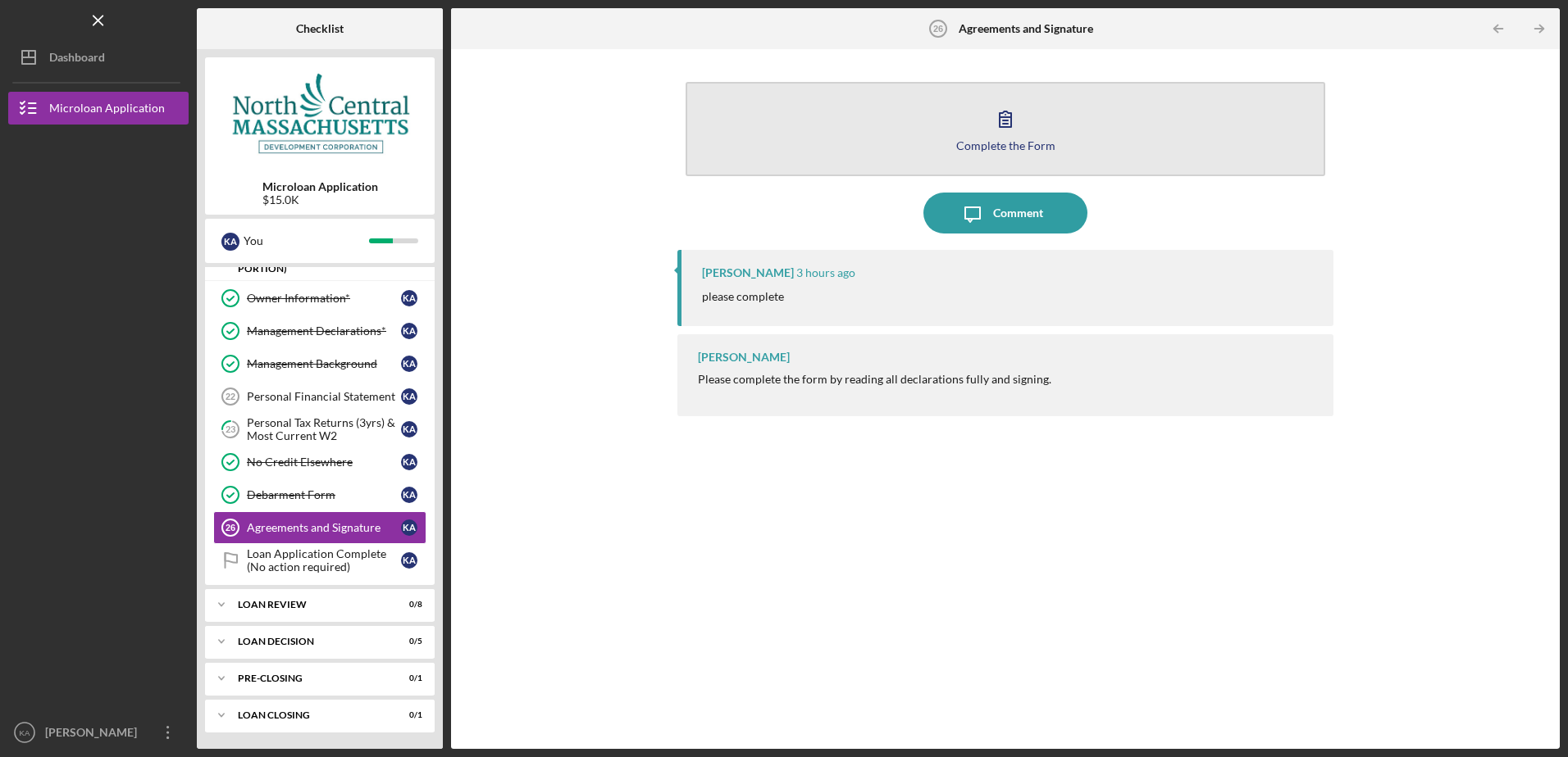
click at [999, 142] on div "Complete the Form" at bounding box center [1005, 145] width 99 height 13
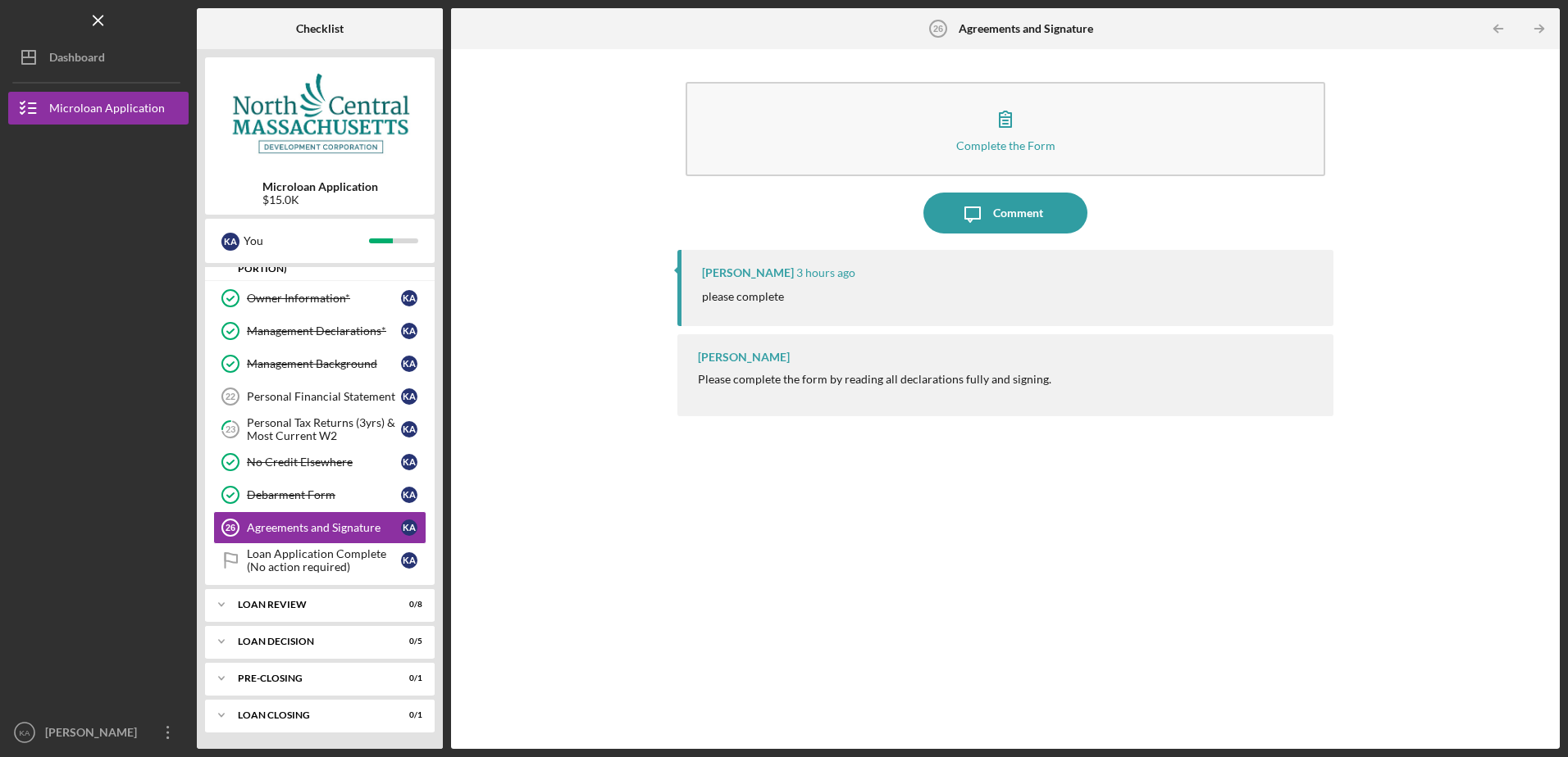
click at [510, 549] on div "Complete the Form Form Icon/Message Comment [PERSON_NAME] 3 hours ago please co…" at bounding box center [1004, 400] width 1092 height 684
click at [489, 513] on div "Complete the Form Form Icon/Message Comment [PERSON_NAME] 3 hours ago please co…" at bounding box center [1004, 400] width 1092 height 684
click at [256, 490] on div "Debarment Form" at bounding box center [324, 495] width 154 height 13
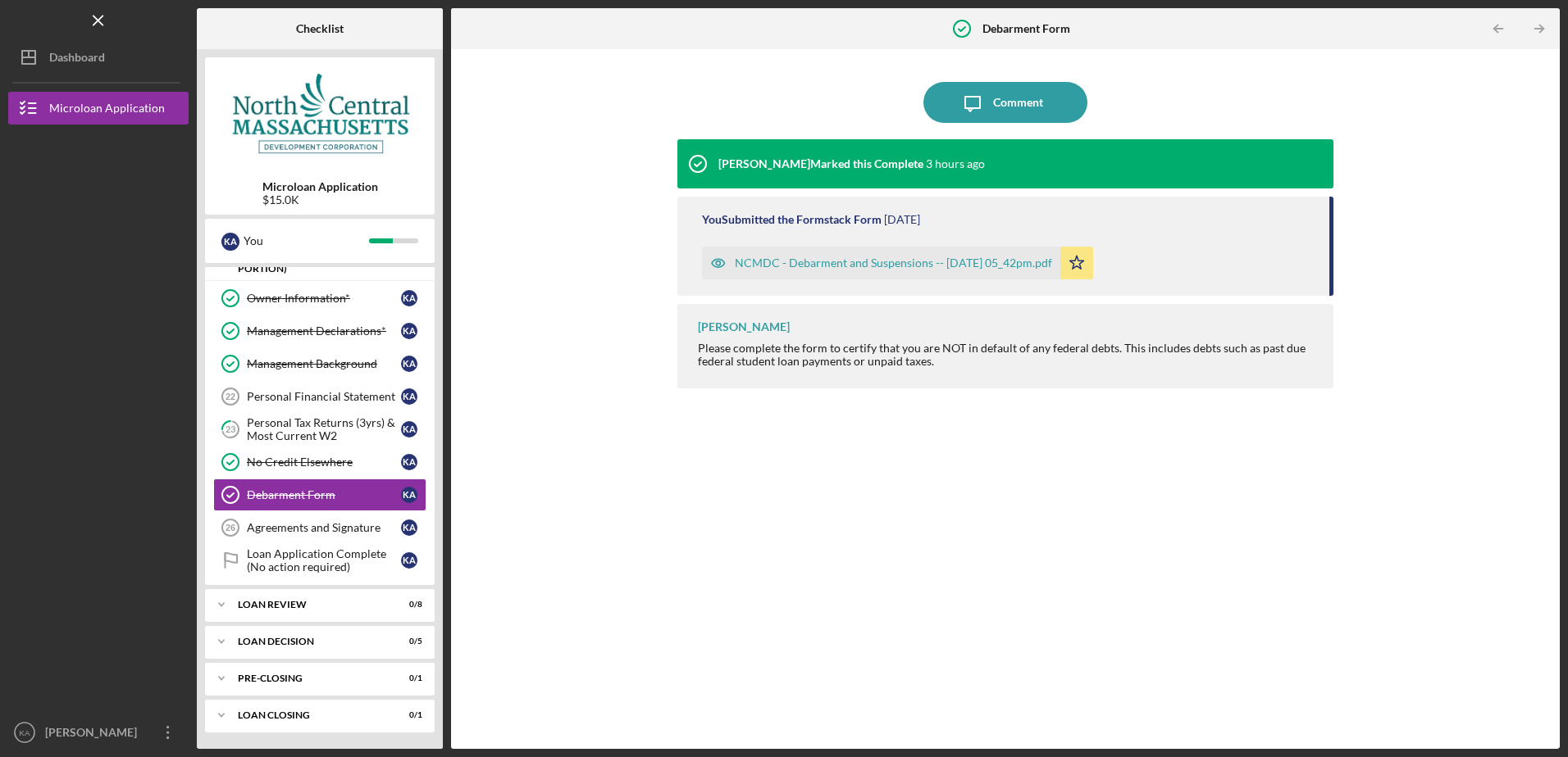
click at [662, 514] on div "Icon/Message Comment [PERSON_NAME] Marked this Complete 3 hours ago You Submitt…" at bounding box center [1004, 400] width 1092 height 684
click at [283, 384] on link "Personal Financial Statement 22 Personal Financial Statement K A" at bounding box center [319, 397] width 213 height 33
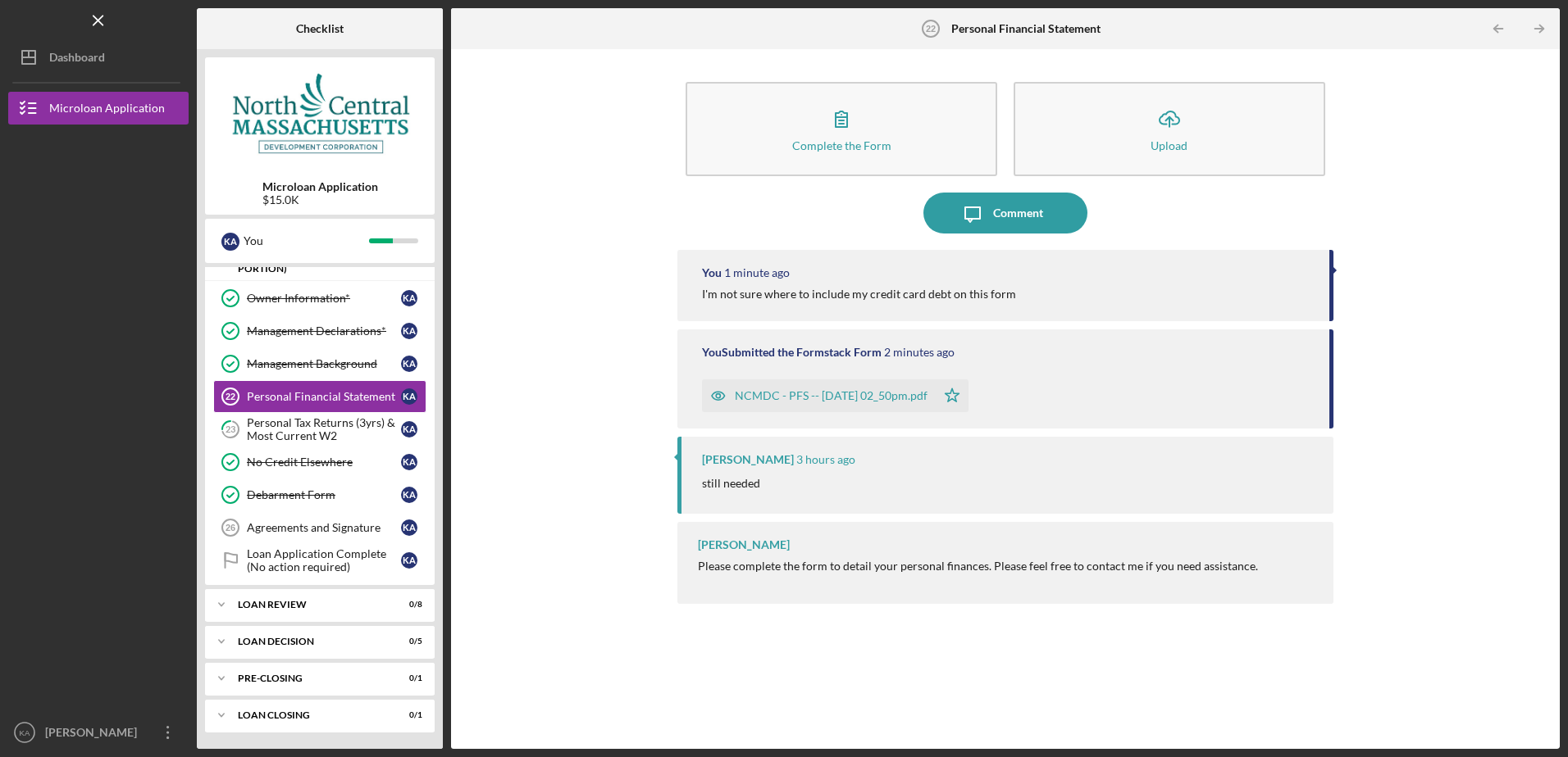
click at [524, 367] on div "Complete the Form Form Icon/Upload Upload Icon/Message Comment You 1 minute ago…" at bounding box center [1004, 400] width 1092 height 684
click at [145, 740] on div "[PERSON_NAME]" at bounding box center [94, 735] width 107 height 37
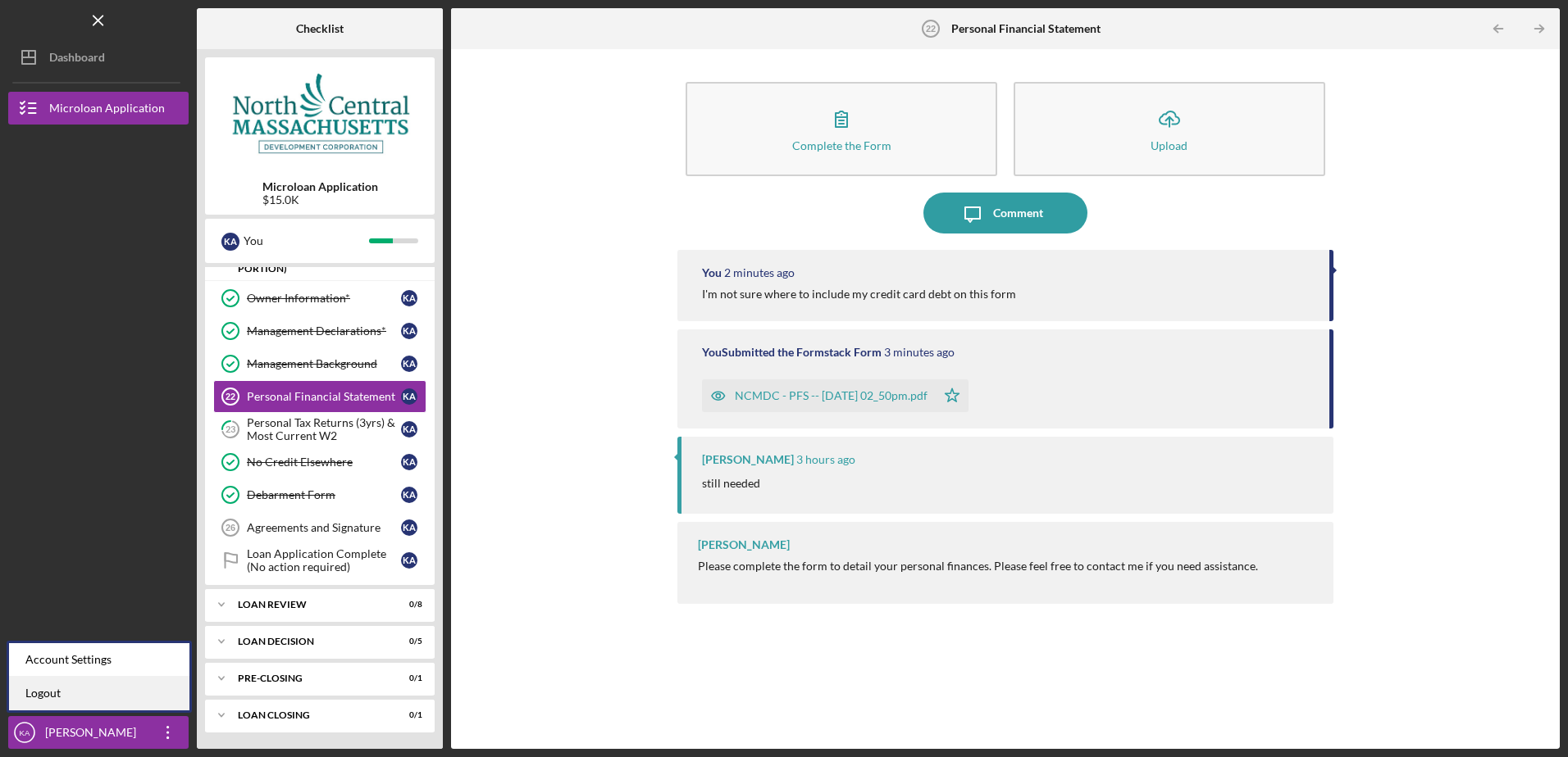
click at [132, 698] on link "Logout" at bounding box center [98, 693] width 180 height 34
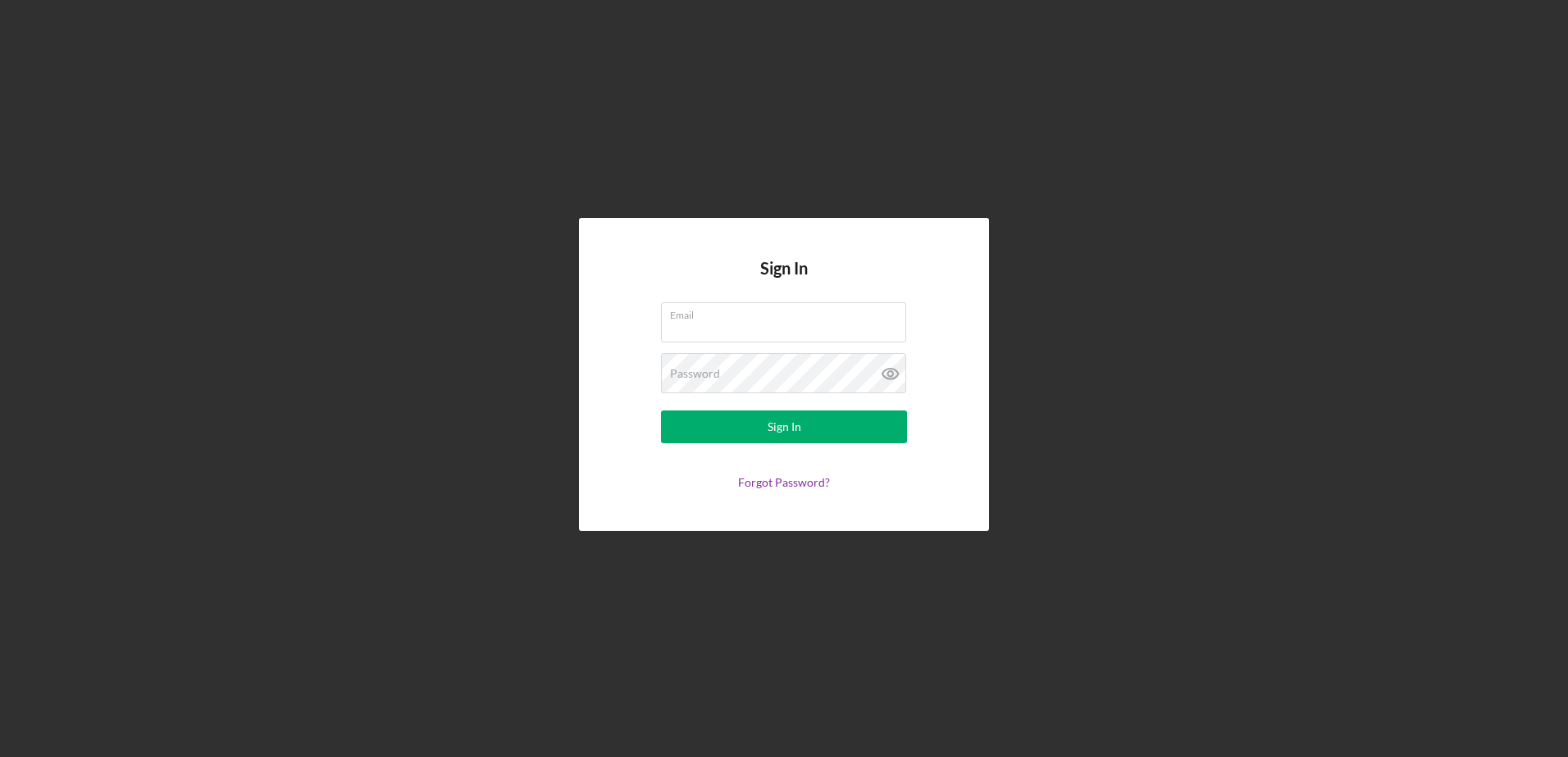
type input "[EMAIL_ADDRESS][DOMAIN_NAME]"
